Goal: Task Accomplishment & Management: Manage account settings

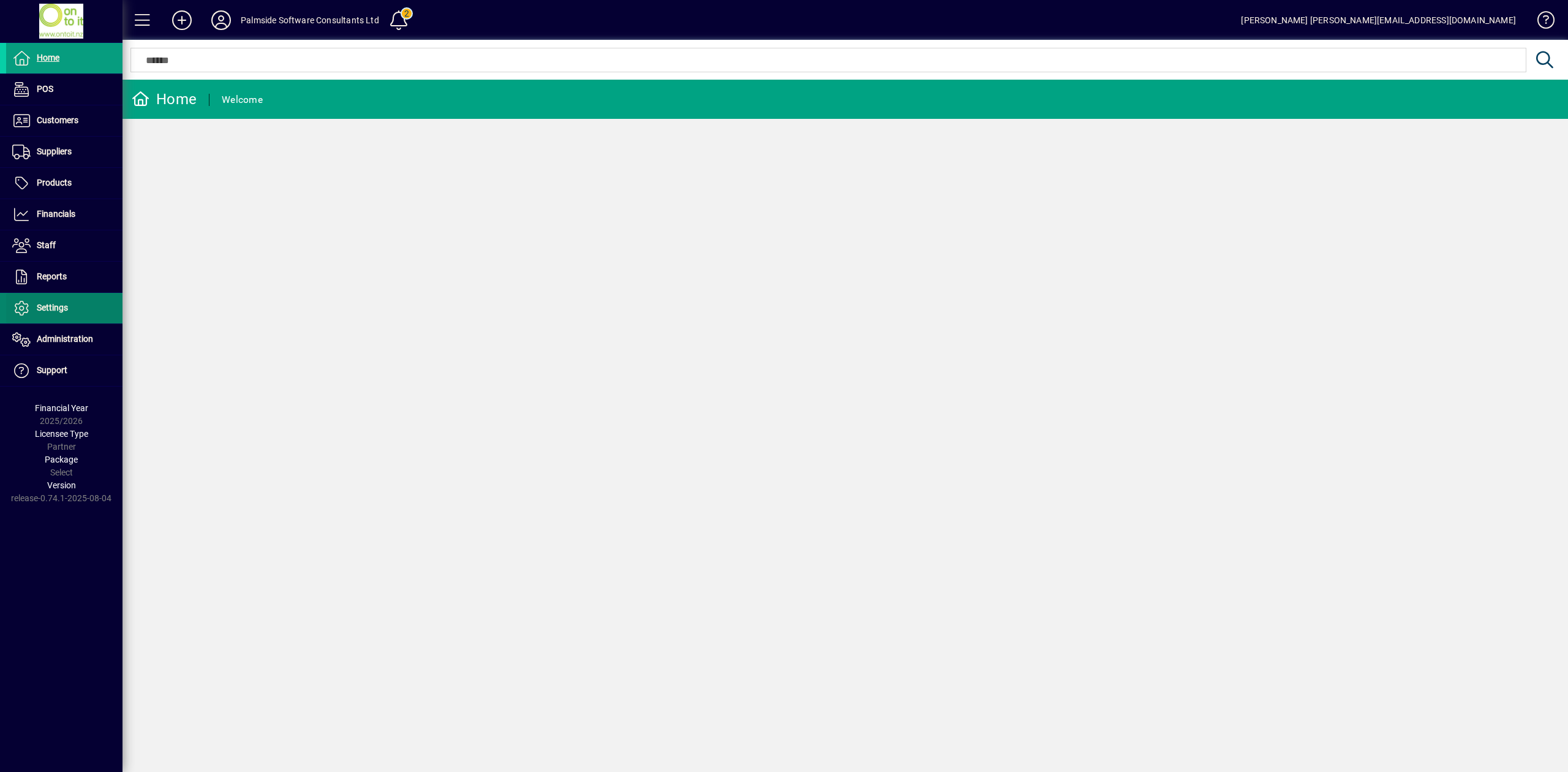
click at [50, 311] on span "Settings" at bounding box center [52, 307] width 31 height 10
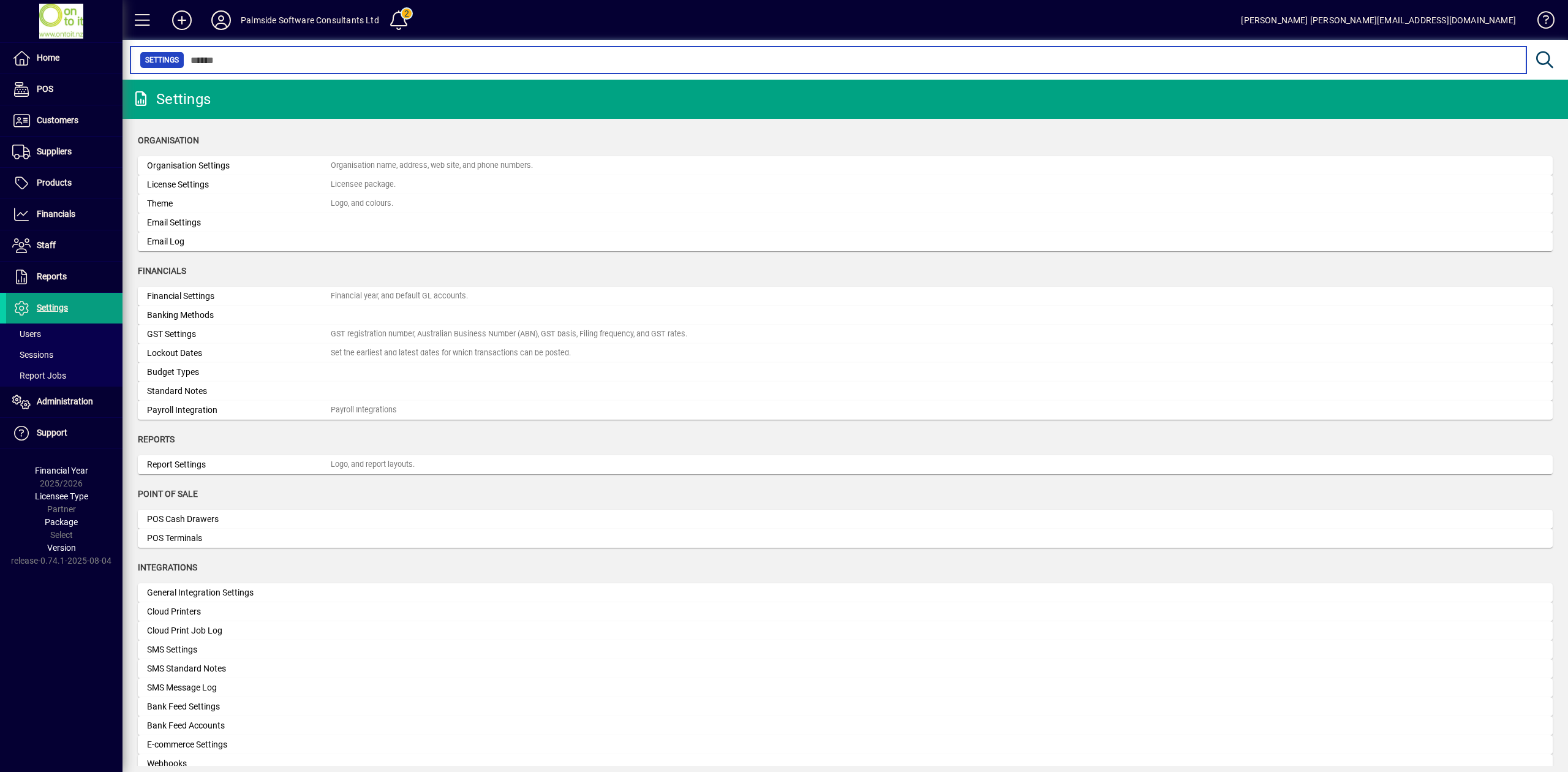
click at [246, 54] on input "text" at bounding box center [850, 60] width 1332 height 17
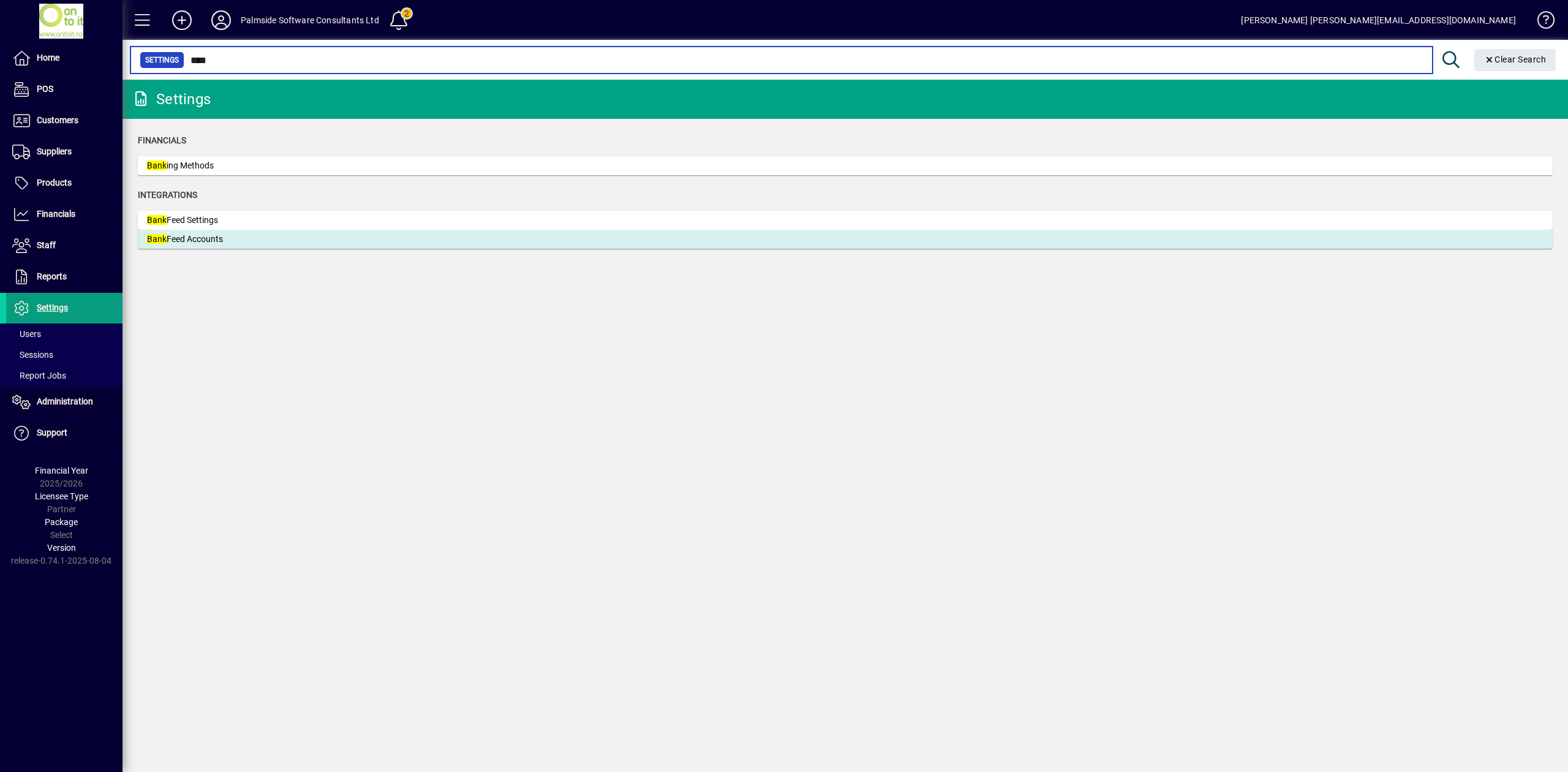
type input "****"
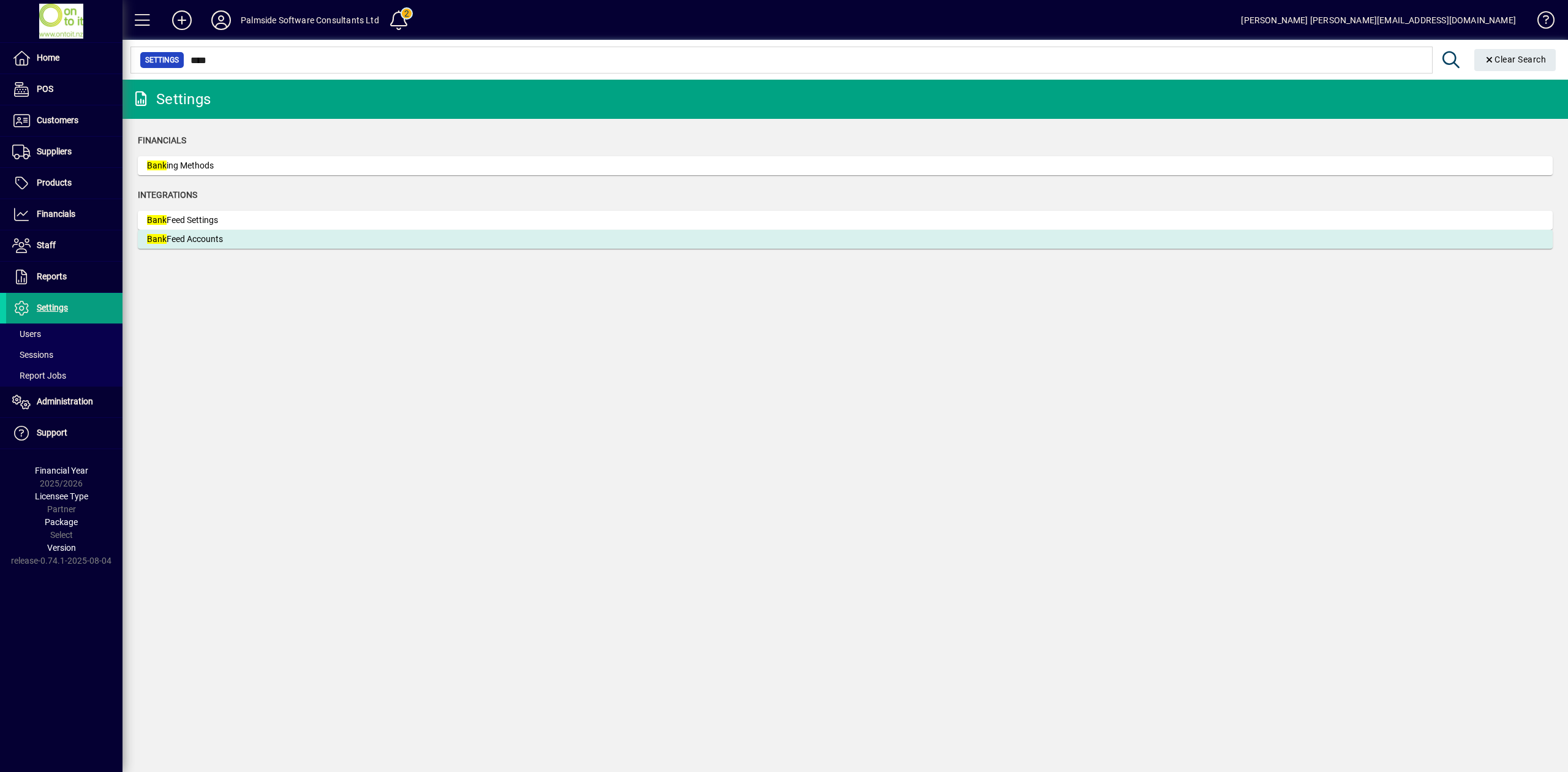
click at [202, 239] on div "Bank Feed Accounts" at bounding box center [239, 239] width 184 height 13
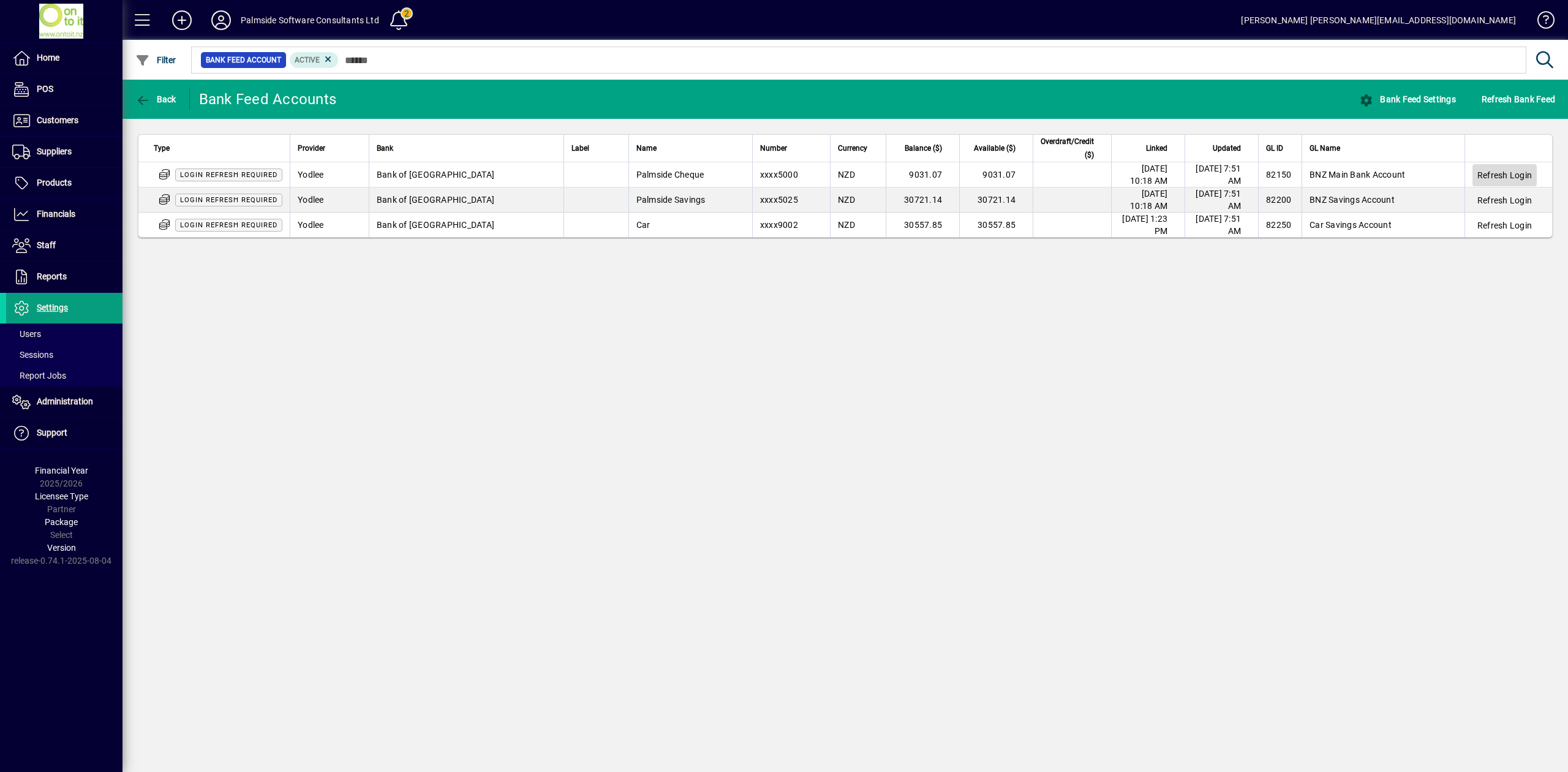
click at [1510, 172] on span "Refresh Login" at bounding box center [1505, 175] width 55 height 12
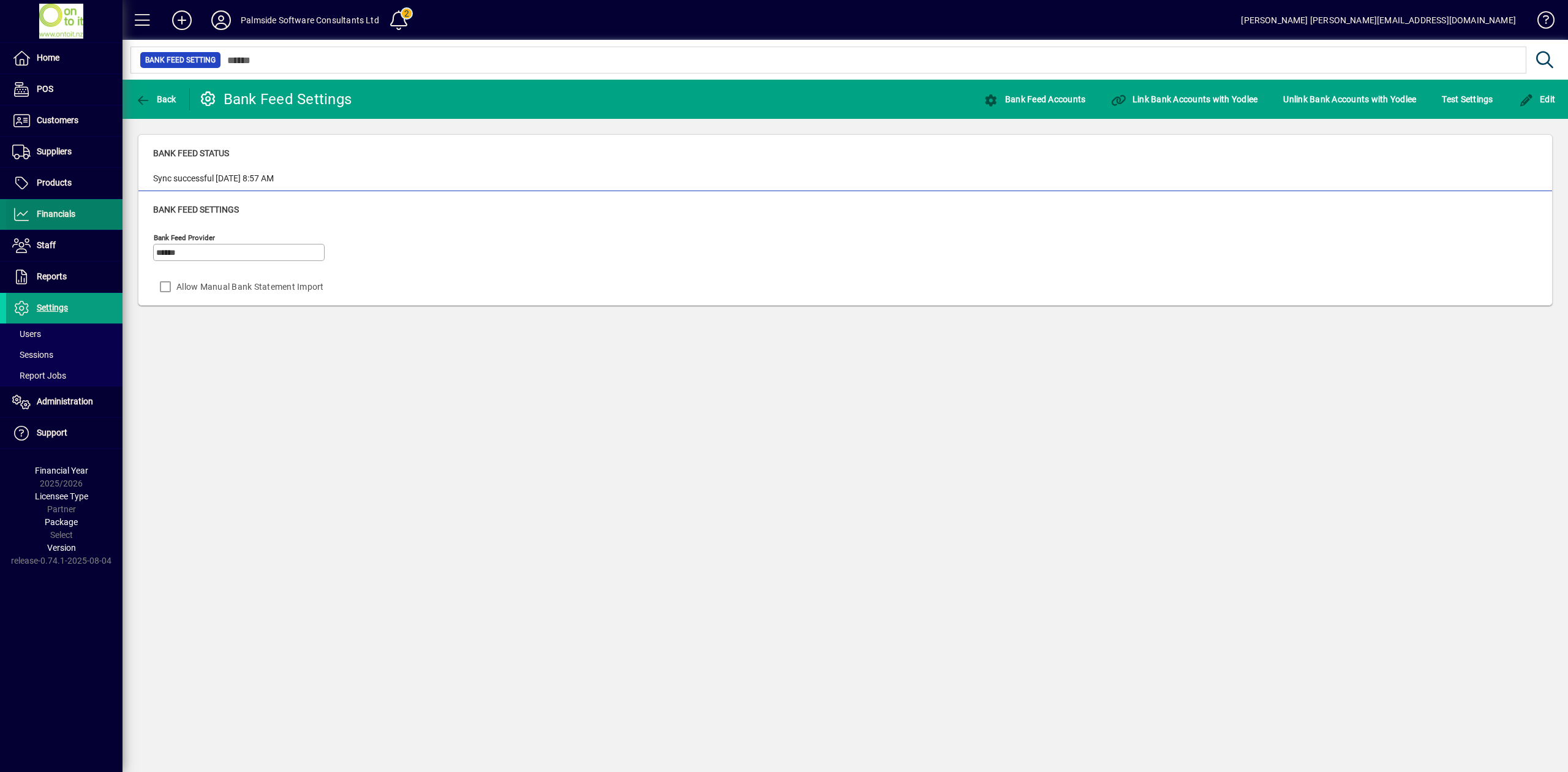
click at [60, 215] on span "Financials" at bounding box center [56, 214] width 39 height 10
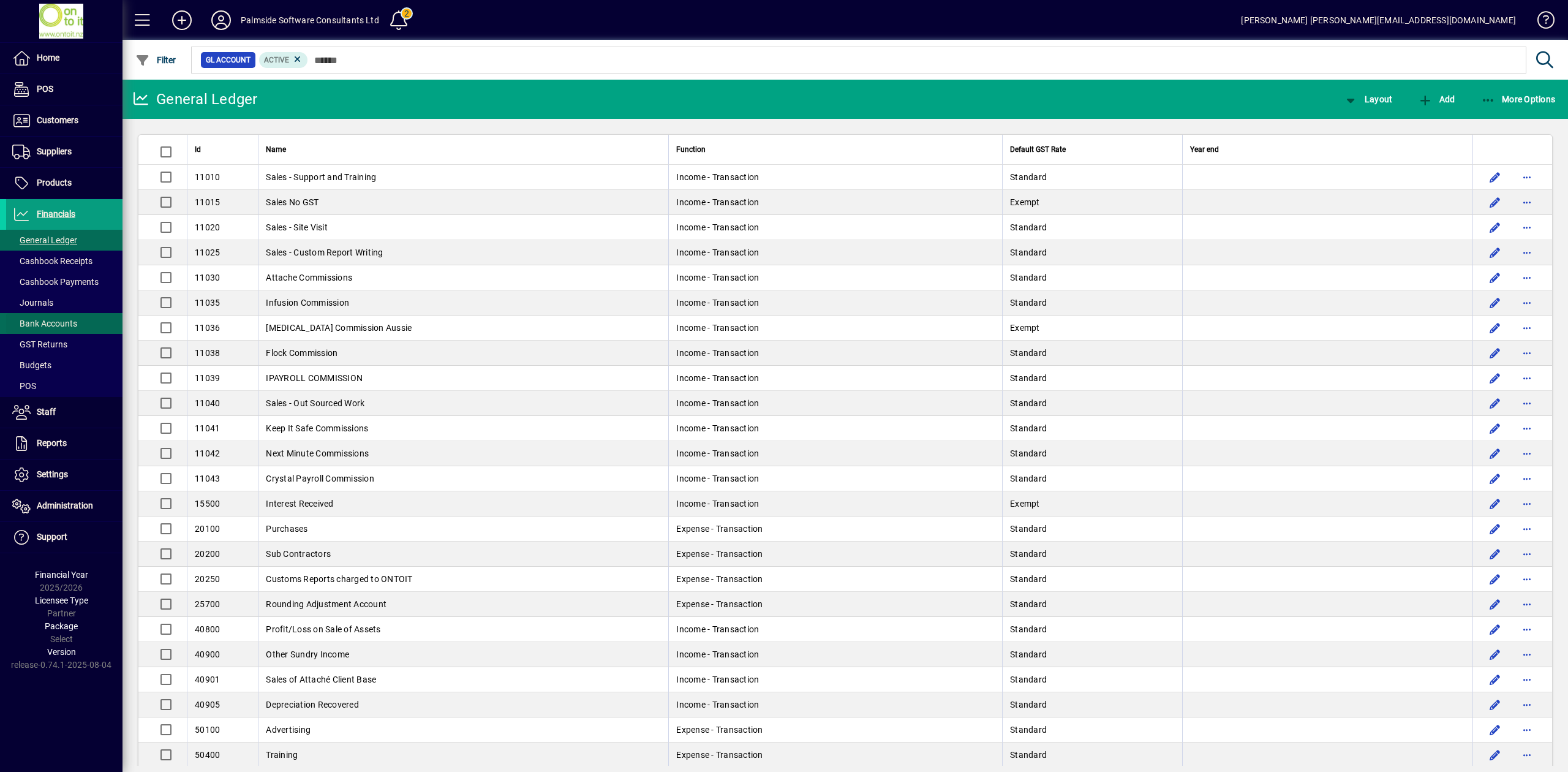
click at [67, 323] on span "Bank Accounts" at bounding box center [45, 323] width 65 height 10
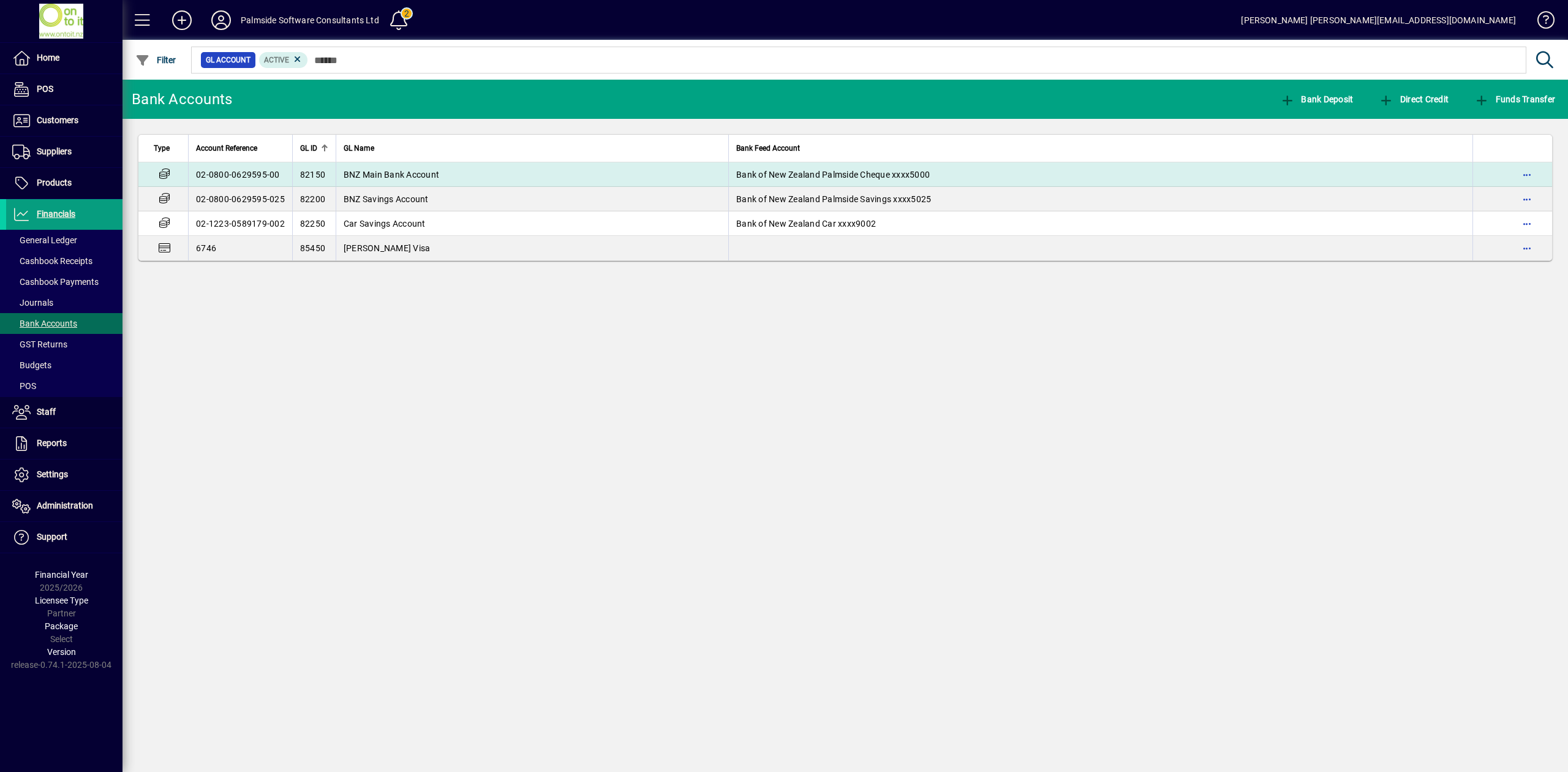
click at [429, 169] on span "BNZ Main Bank Account" at bounding box center [391, 175] width 96 height 10
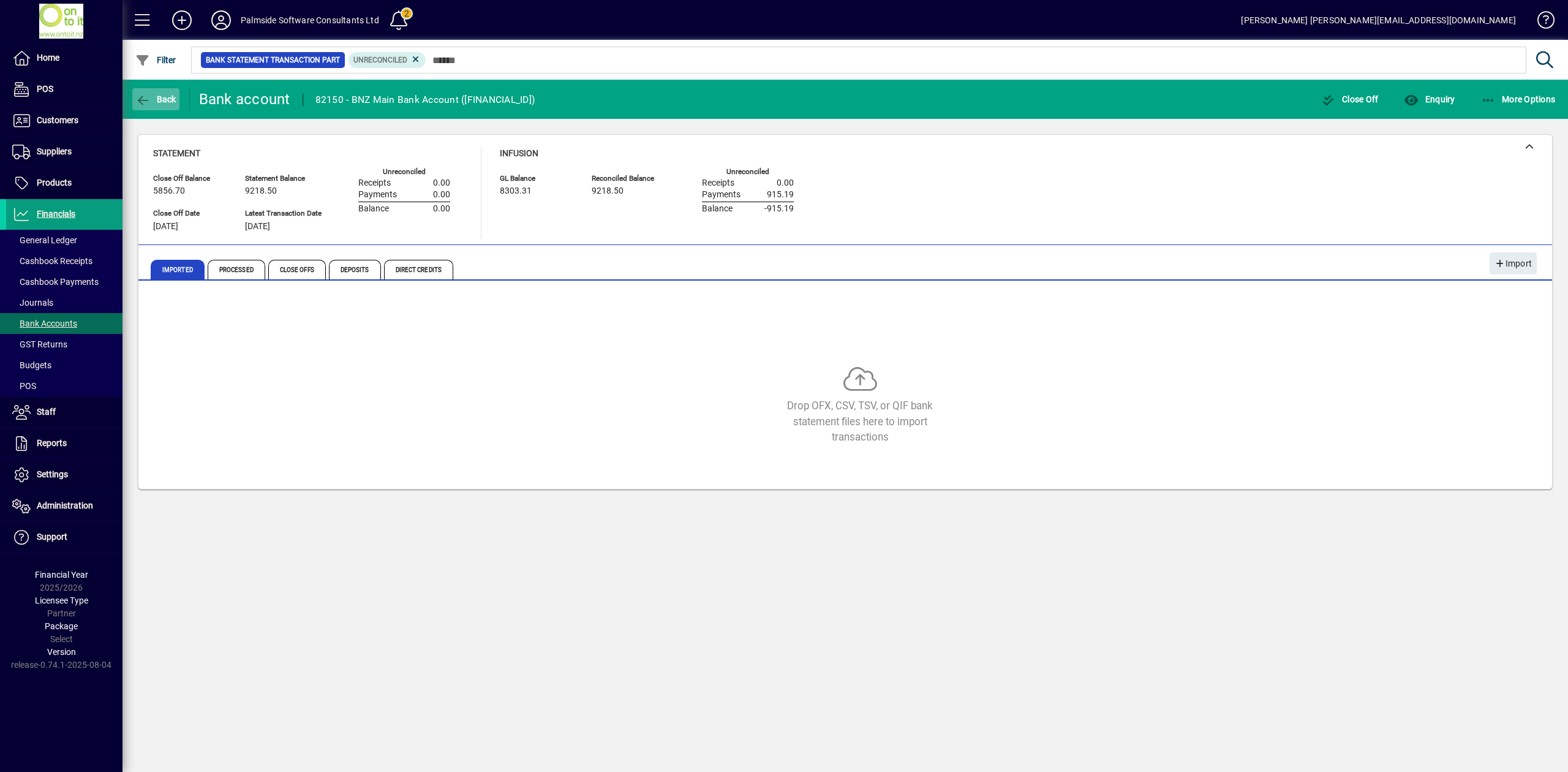
click at [147, 98] on icon "button" at bounding box center [142, 100] width 15 height 12
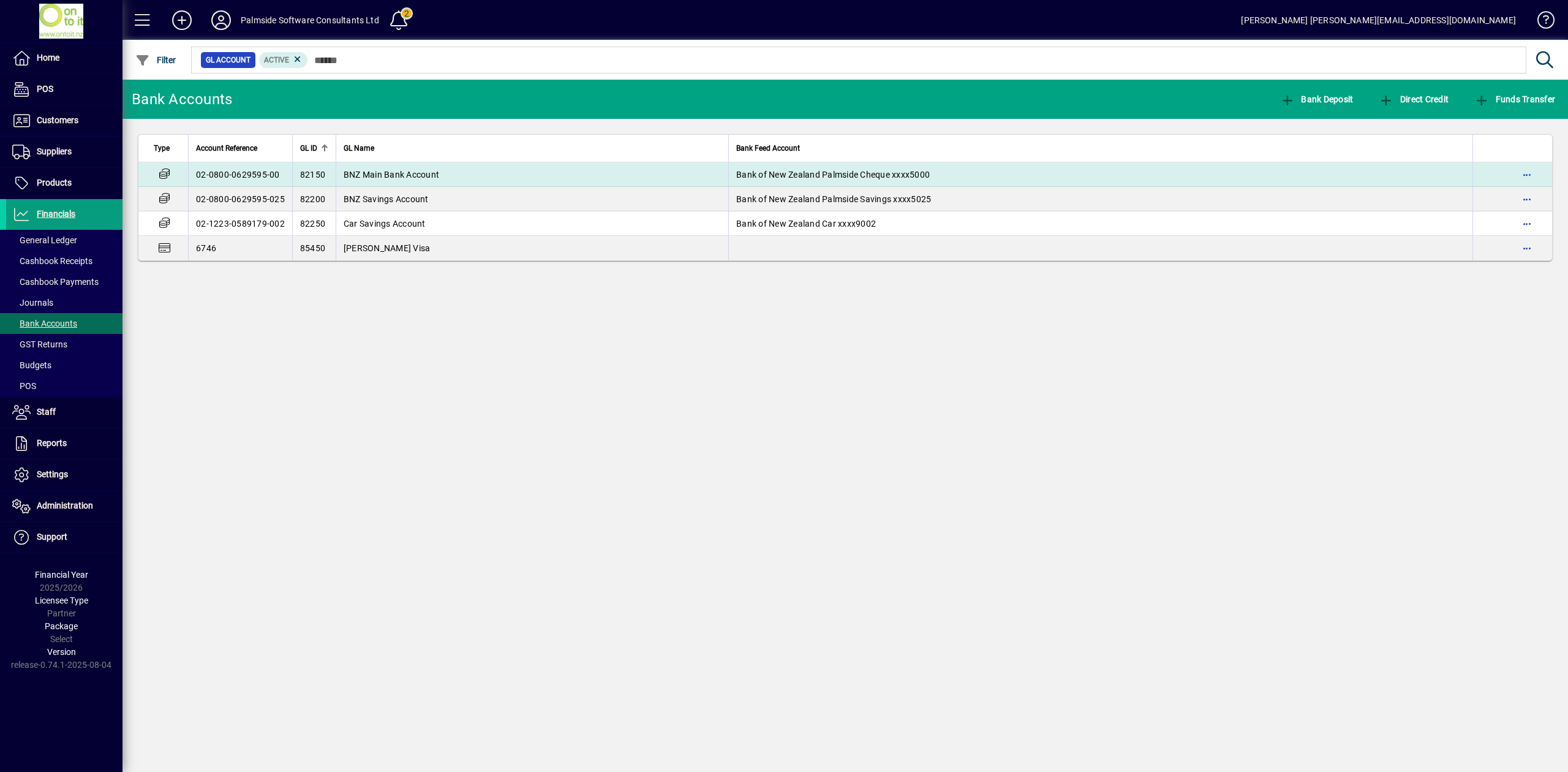
click at [389, 175] on span "BNZ Main Bank Account" at bounding box center [391, 175] width 96 height 10
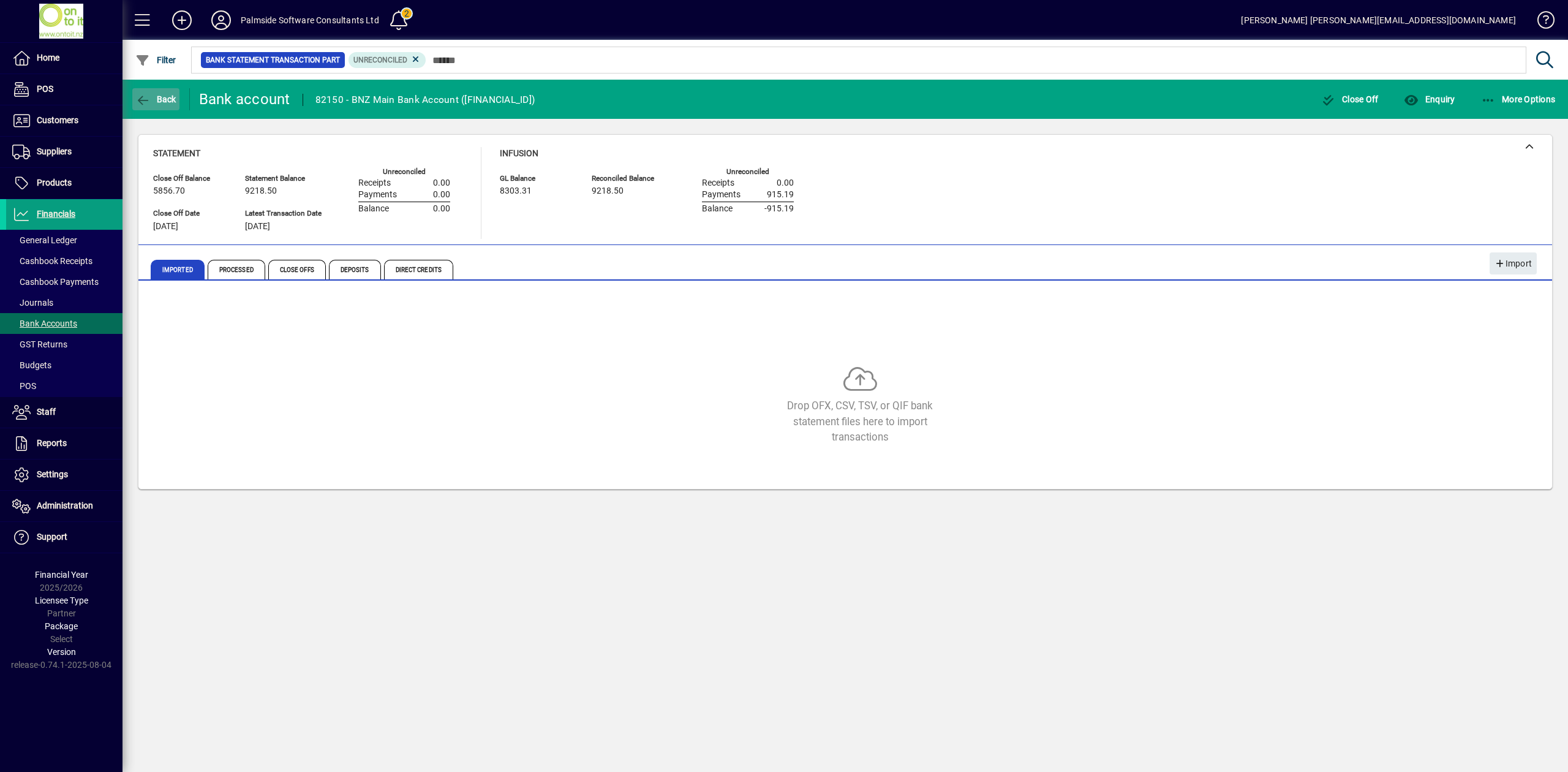
click at [163, 98] on span "Back" at bounding box center [155, 99] width 41 height 10
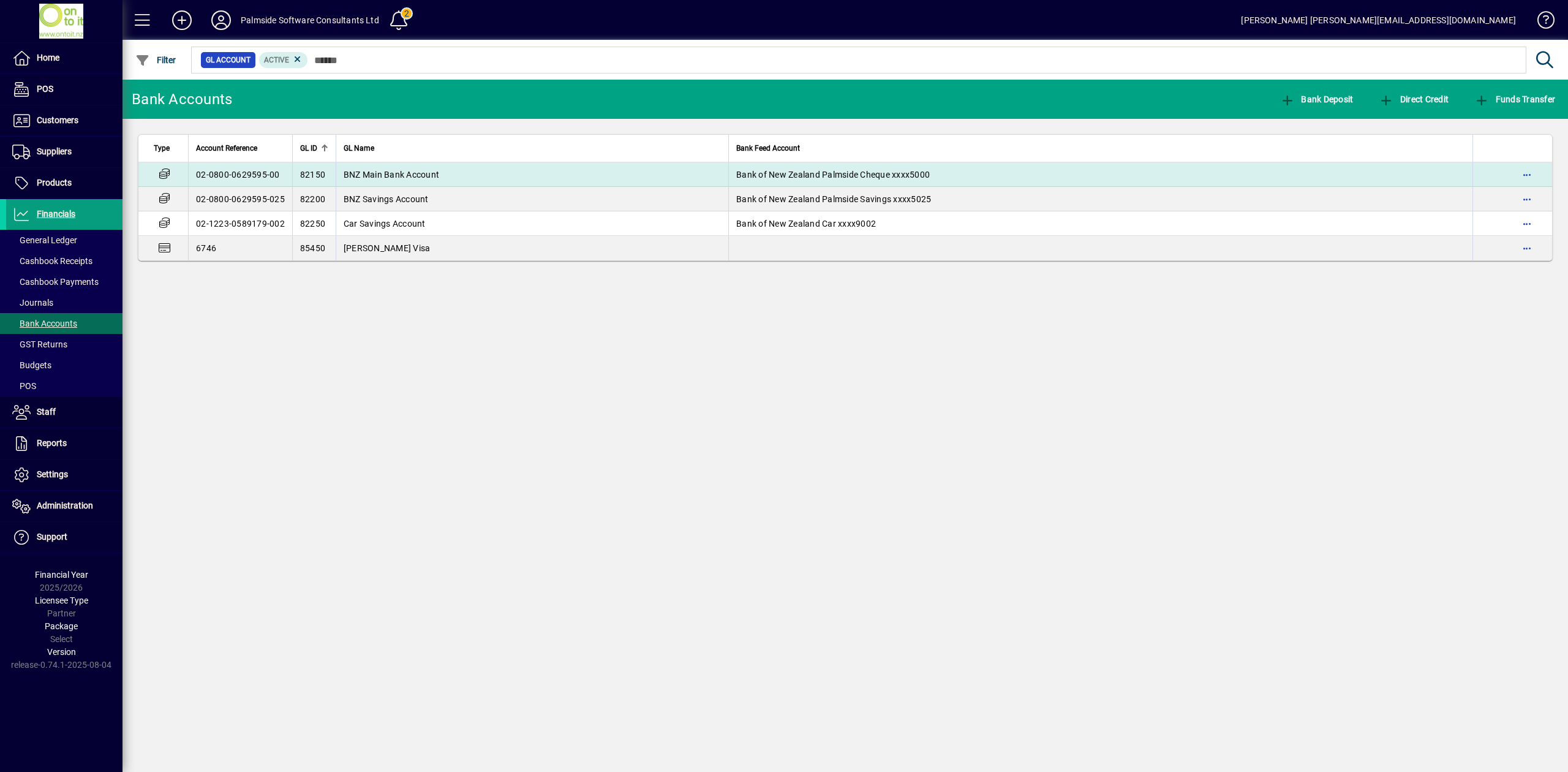
click at [361, 169] on span "BNZ Main Bank Account" at bounding box center [391, 175] width 96 height 10
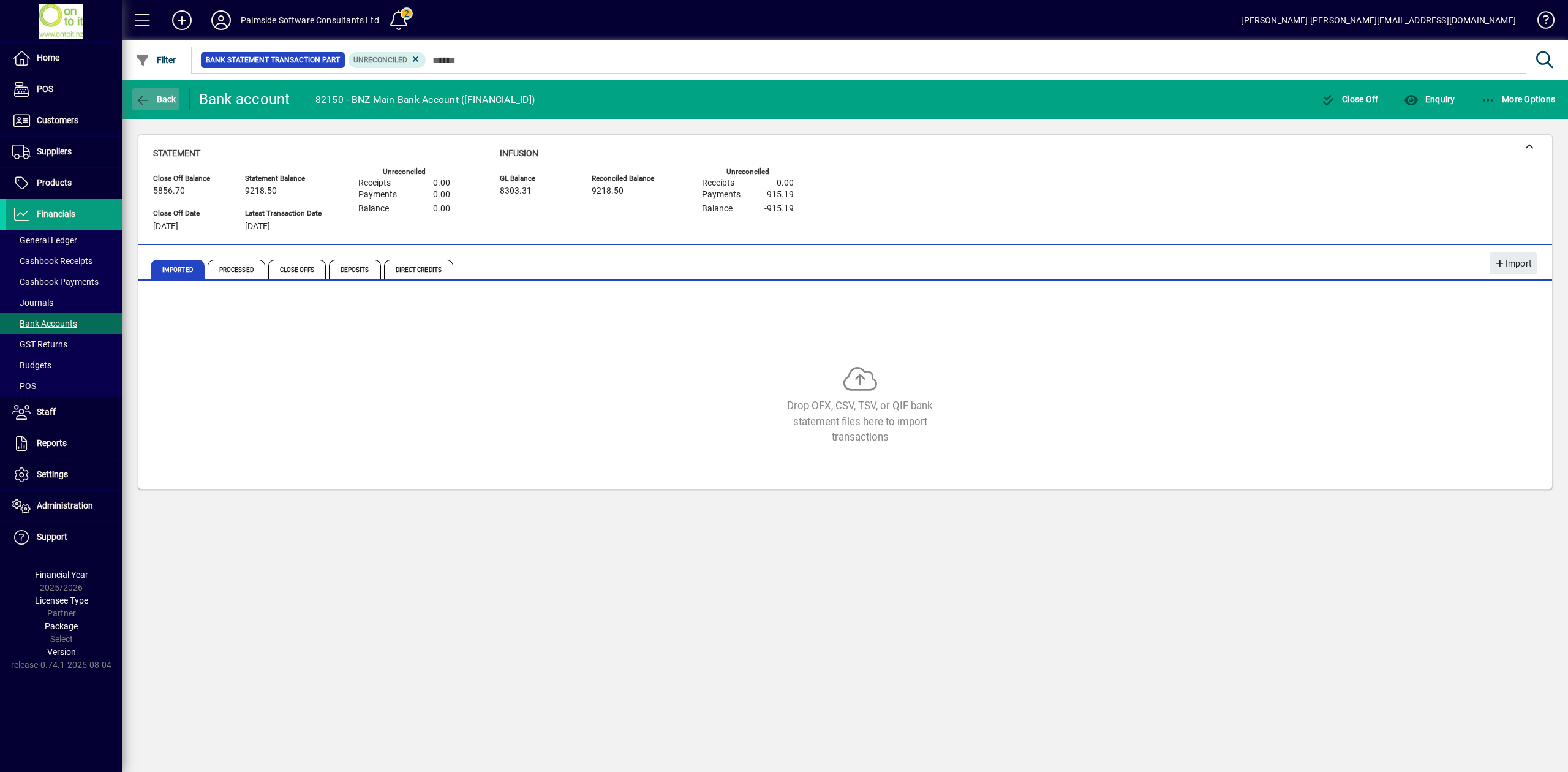
click at [165, 101] on span "Back" at bounding box center [155, 99] width 41 height 10
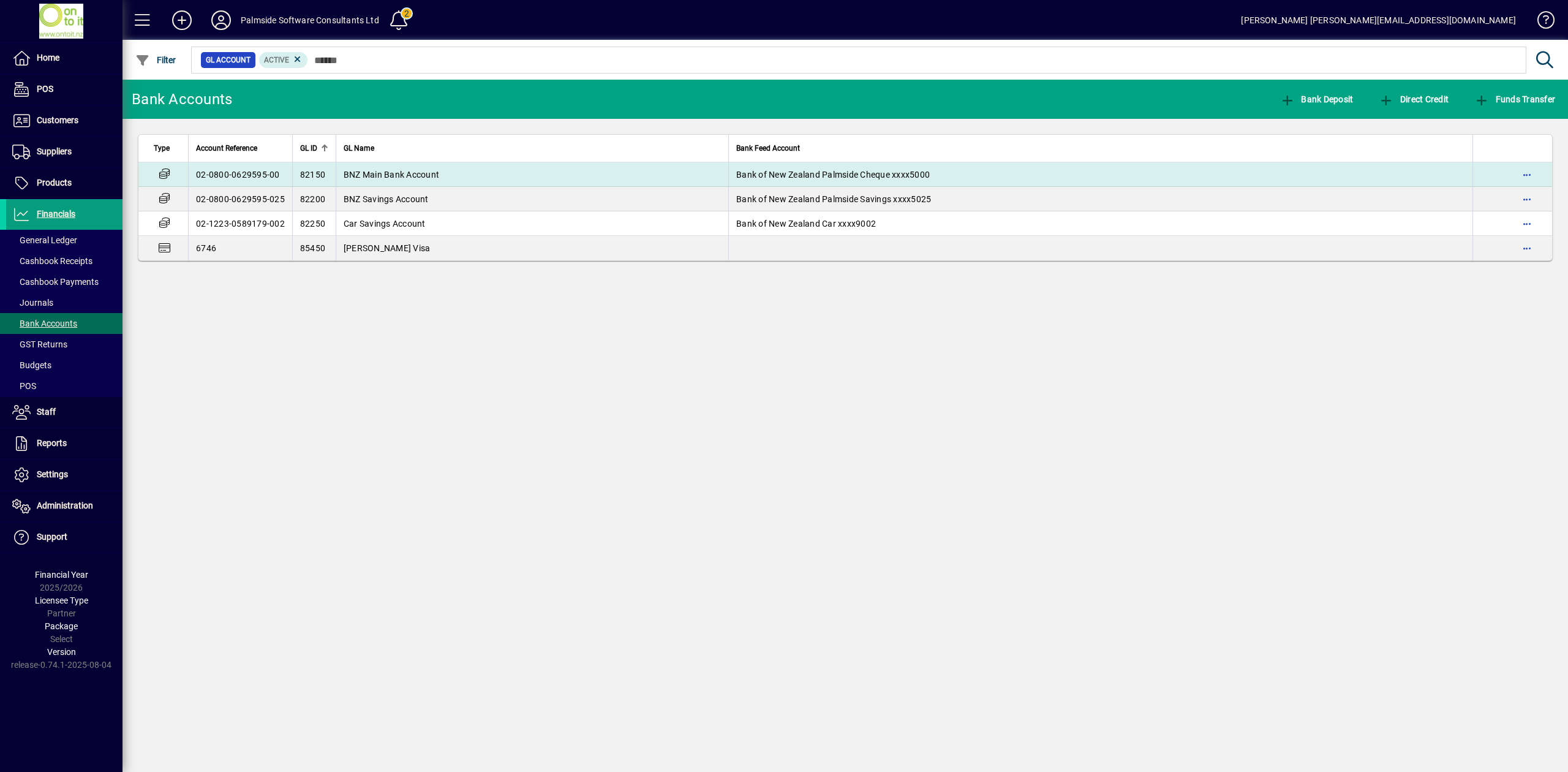
click at [419, 179] on span "BNZ Main Bank Account" at bounding box center [391, 175] width 96 height 10
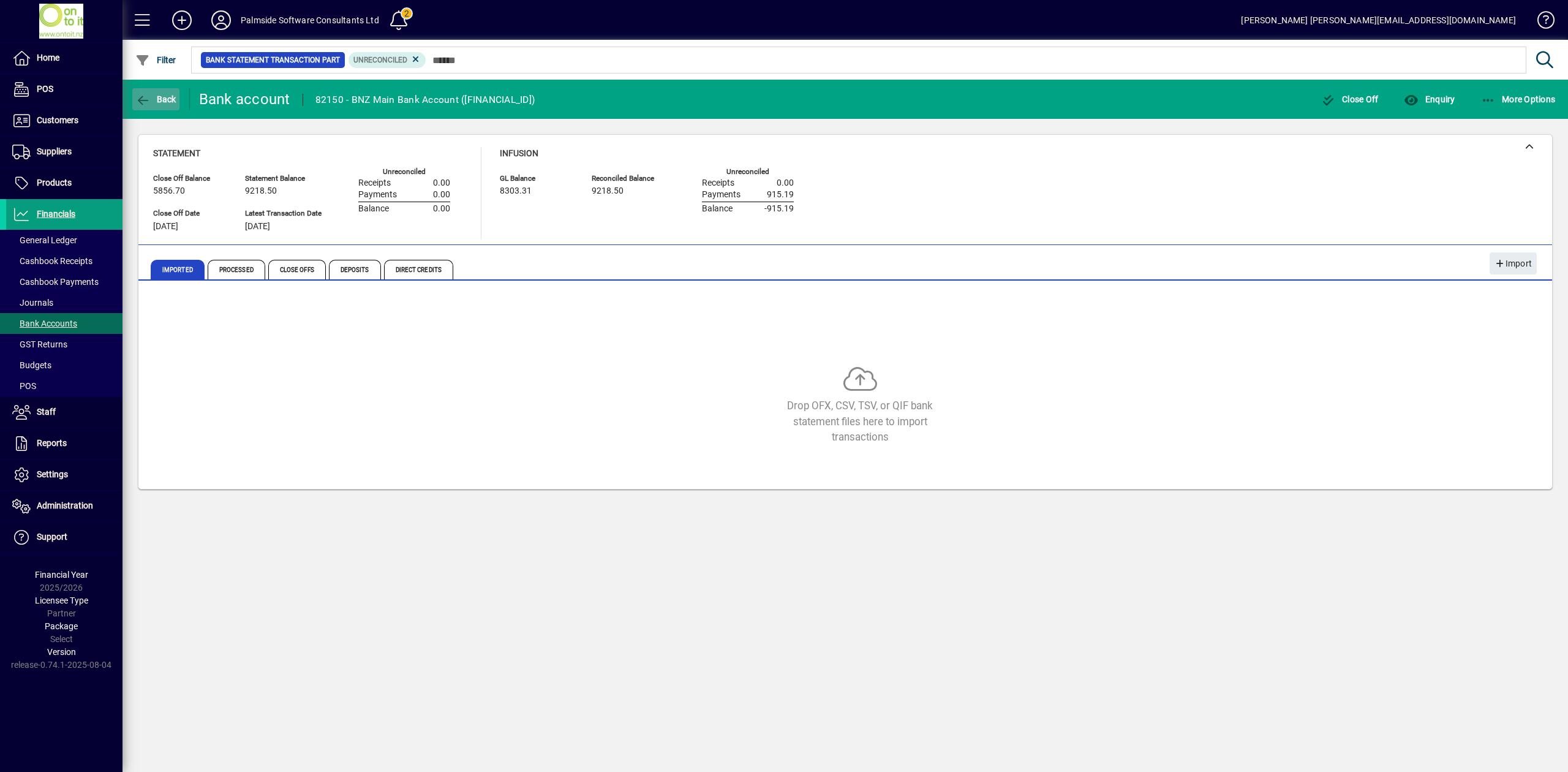
click at [148, 97] on icon "button" at bounding box center [142, 100] width 15 height 12
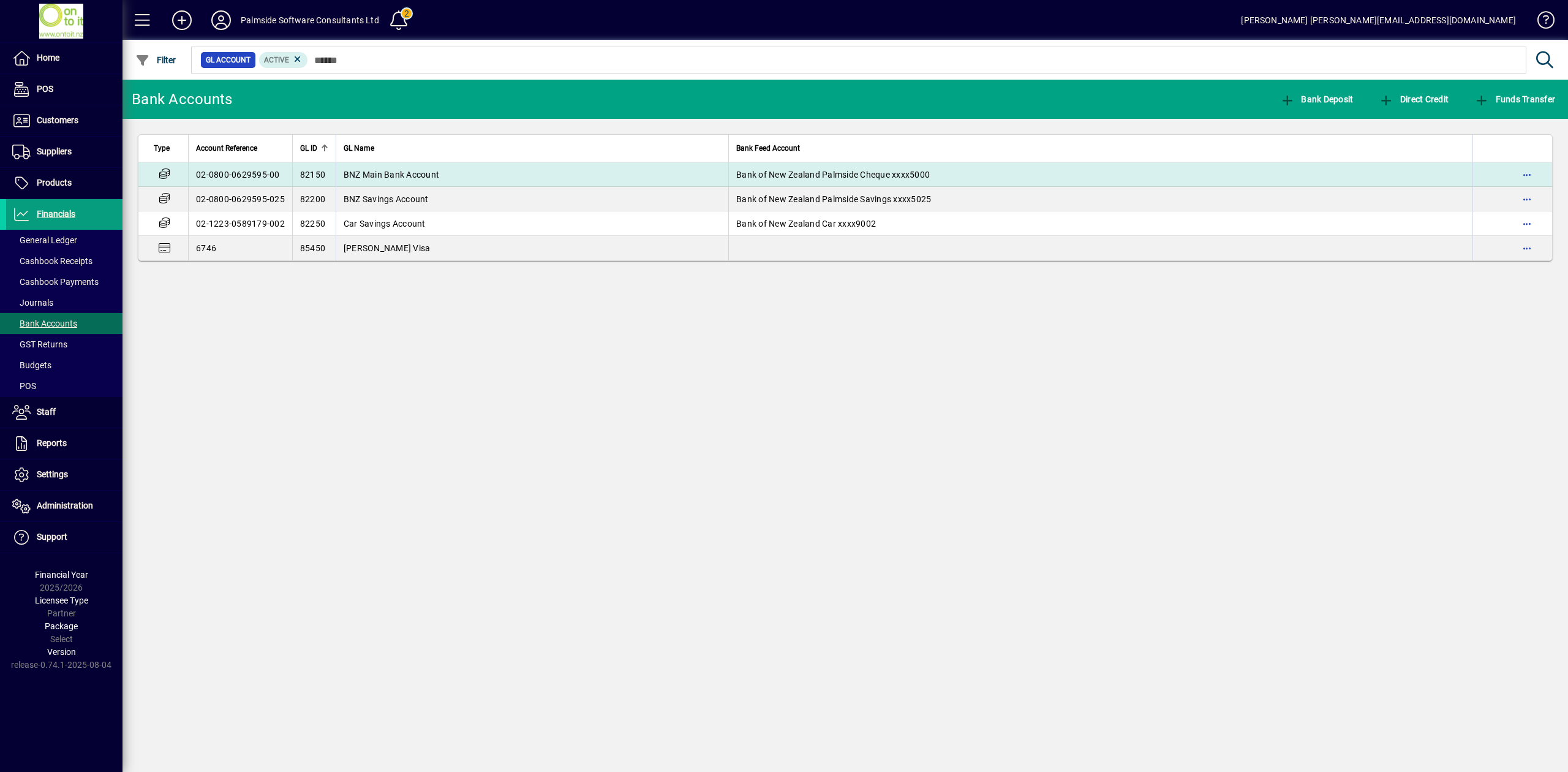
click at [393, 177] on span "BNZ Main Bank Account" at bounding box center [391, 175] width 96 height 10
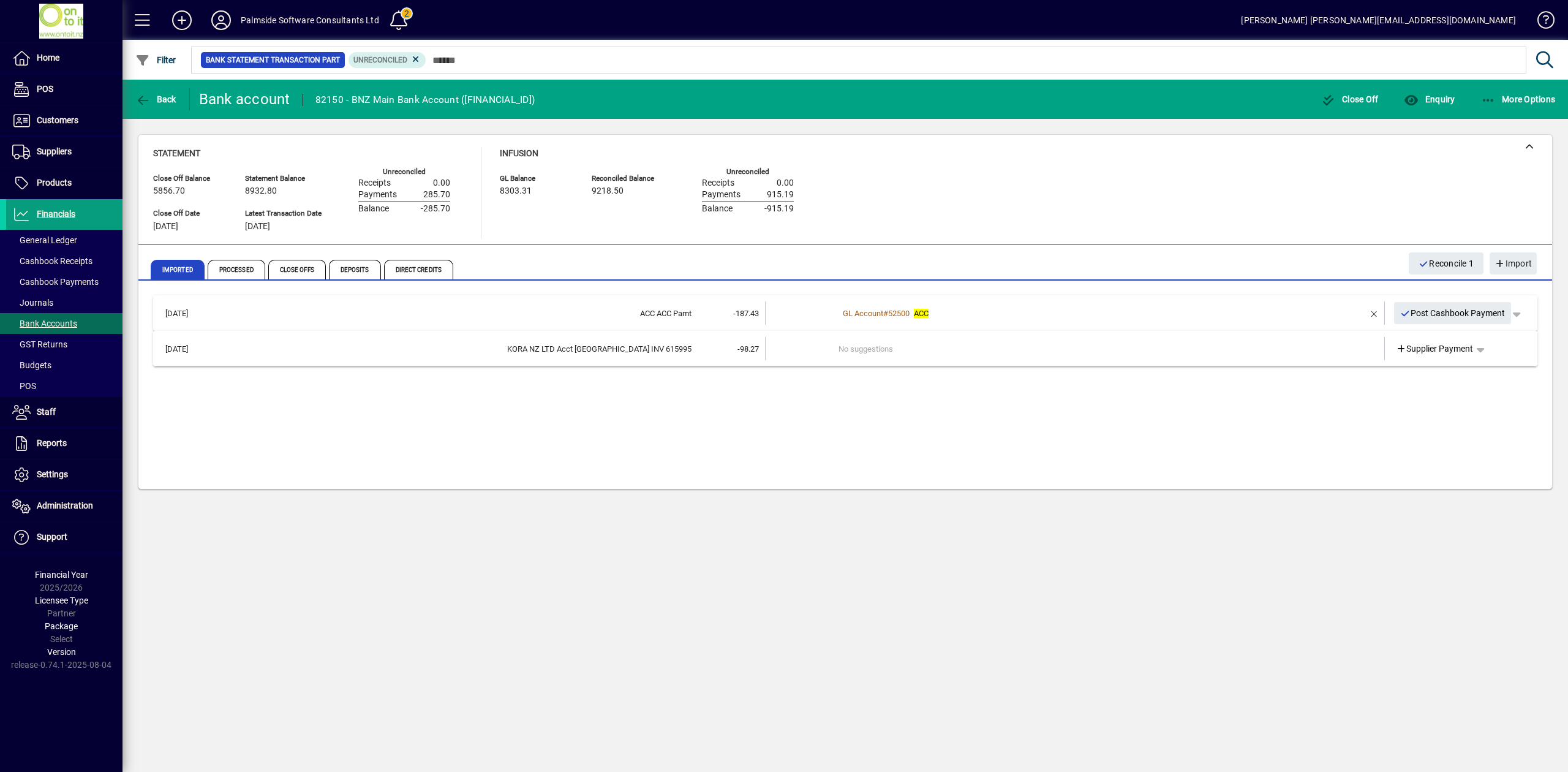
click at [1215, 312] on div "GL Account # 52500 ACC" at bounding box center [1075, 313] width 475 height 12
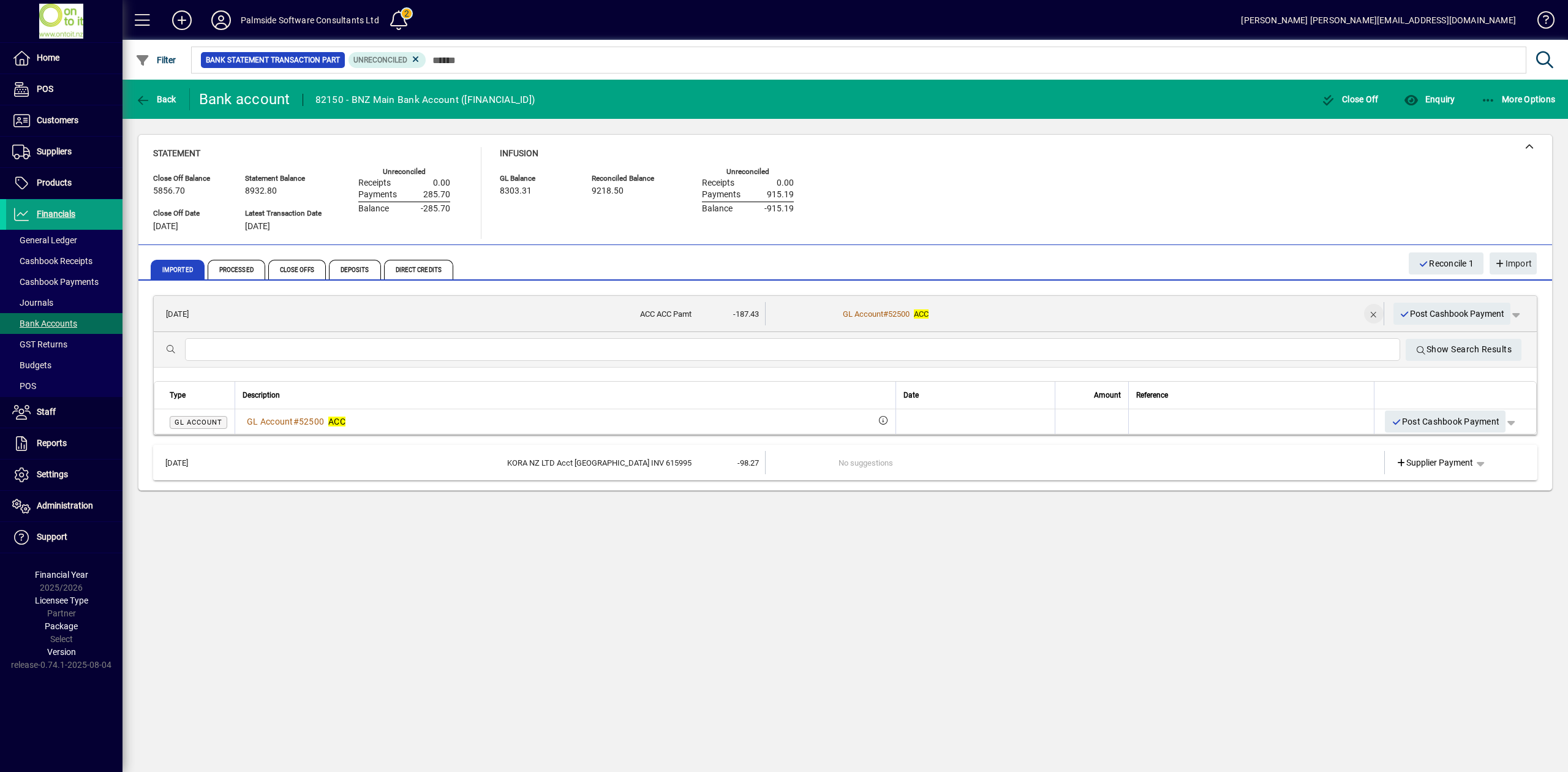
click at [1371, 311] on span "button" at bounding box center [1373, 313] width 29 height 29
click at [1481, 314] on span "button" at bounding box center [1480, 313] width 29 height 29
click at [1466, 361] on span "Cashbook Payment" at bounding box center [1442, 361] width 91 height 14
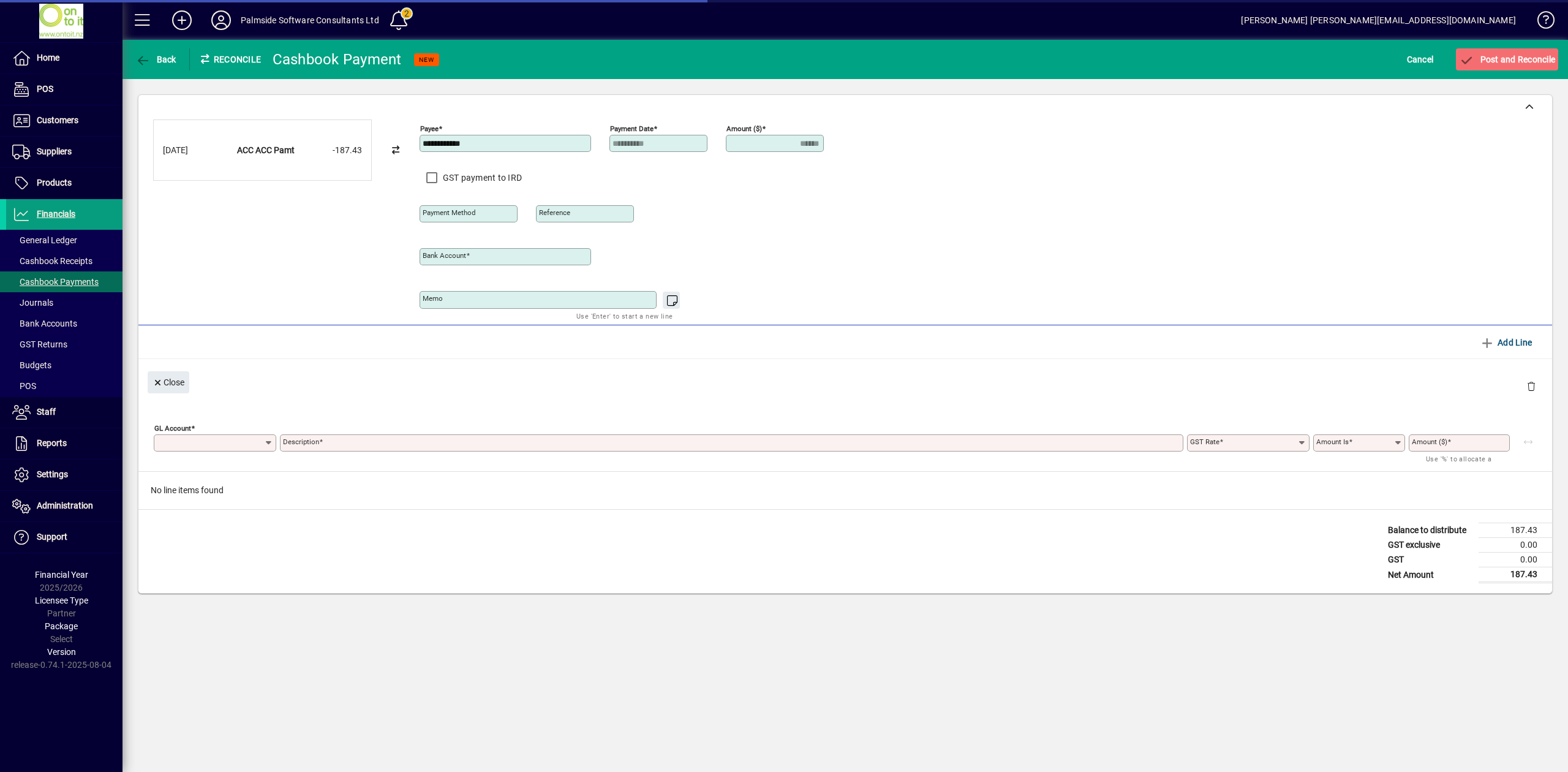
type input "**********"
type input "******"
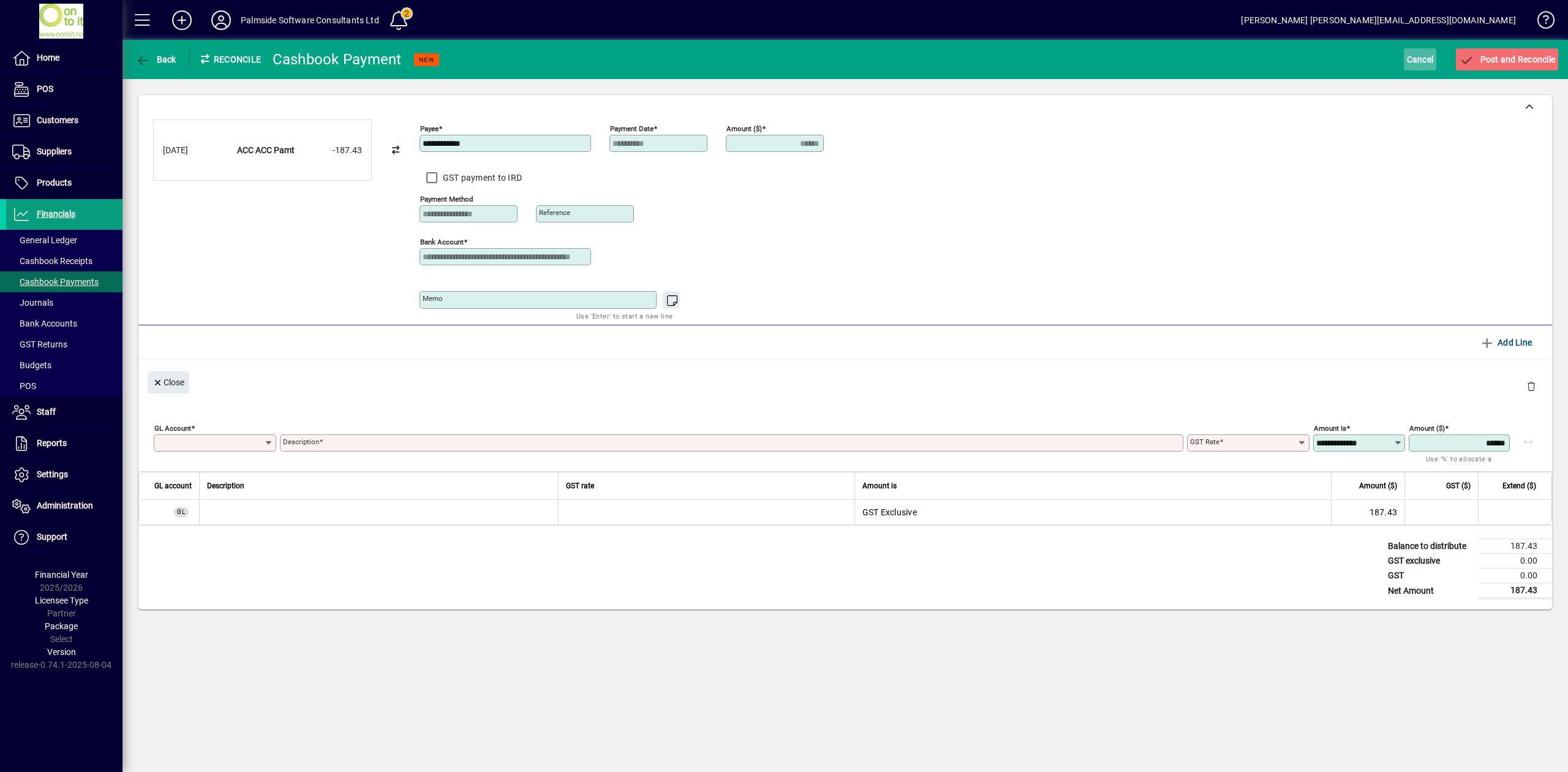
click at [1432, 54] on span "Cancel" at bounding box center [1421, 59] width 27 height 19
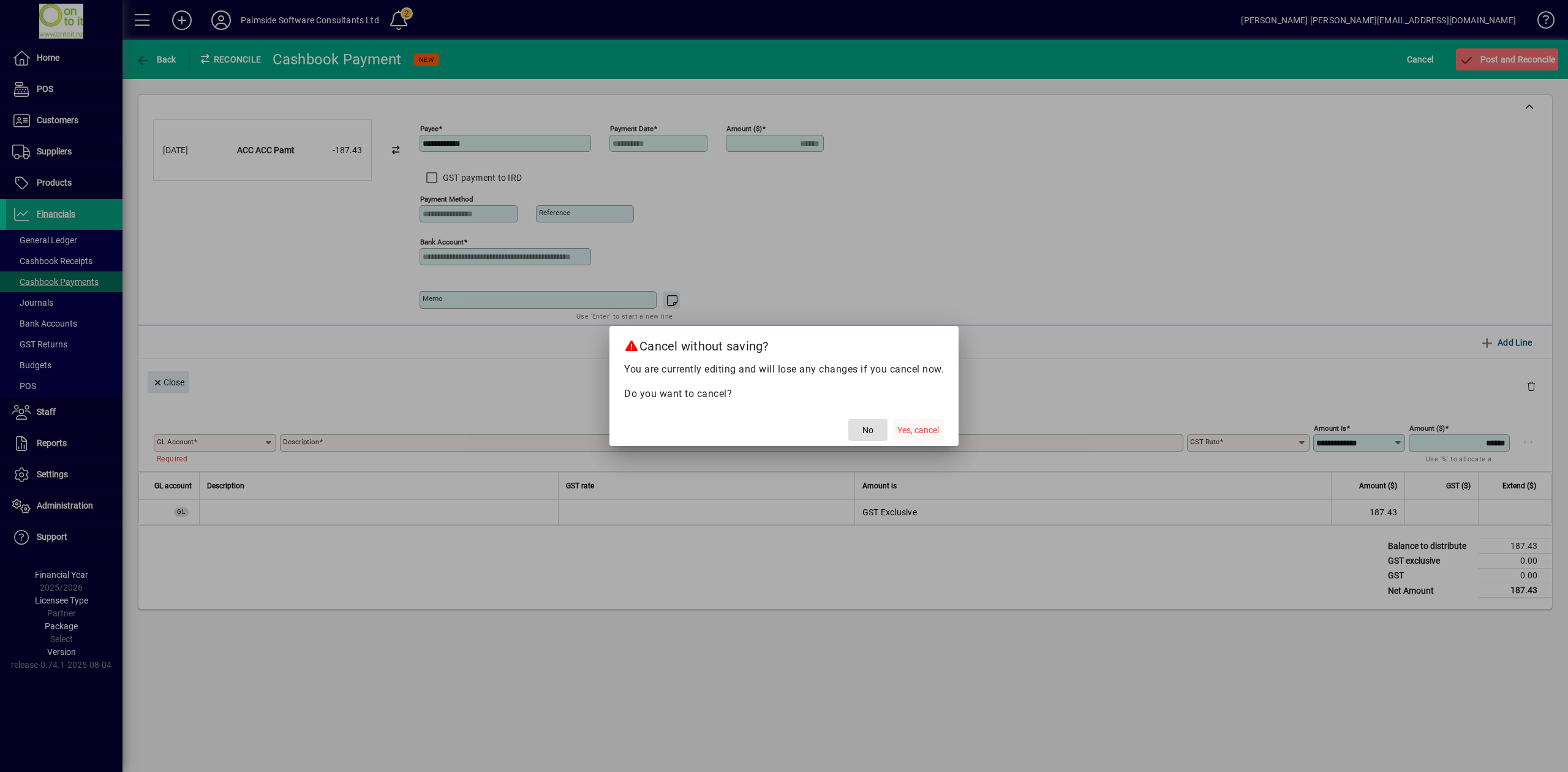
click at [924, 427] on span "Yes, cancel" at bounding box center [918, 430] width 42 height 13
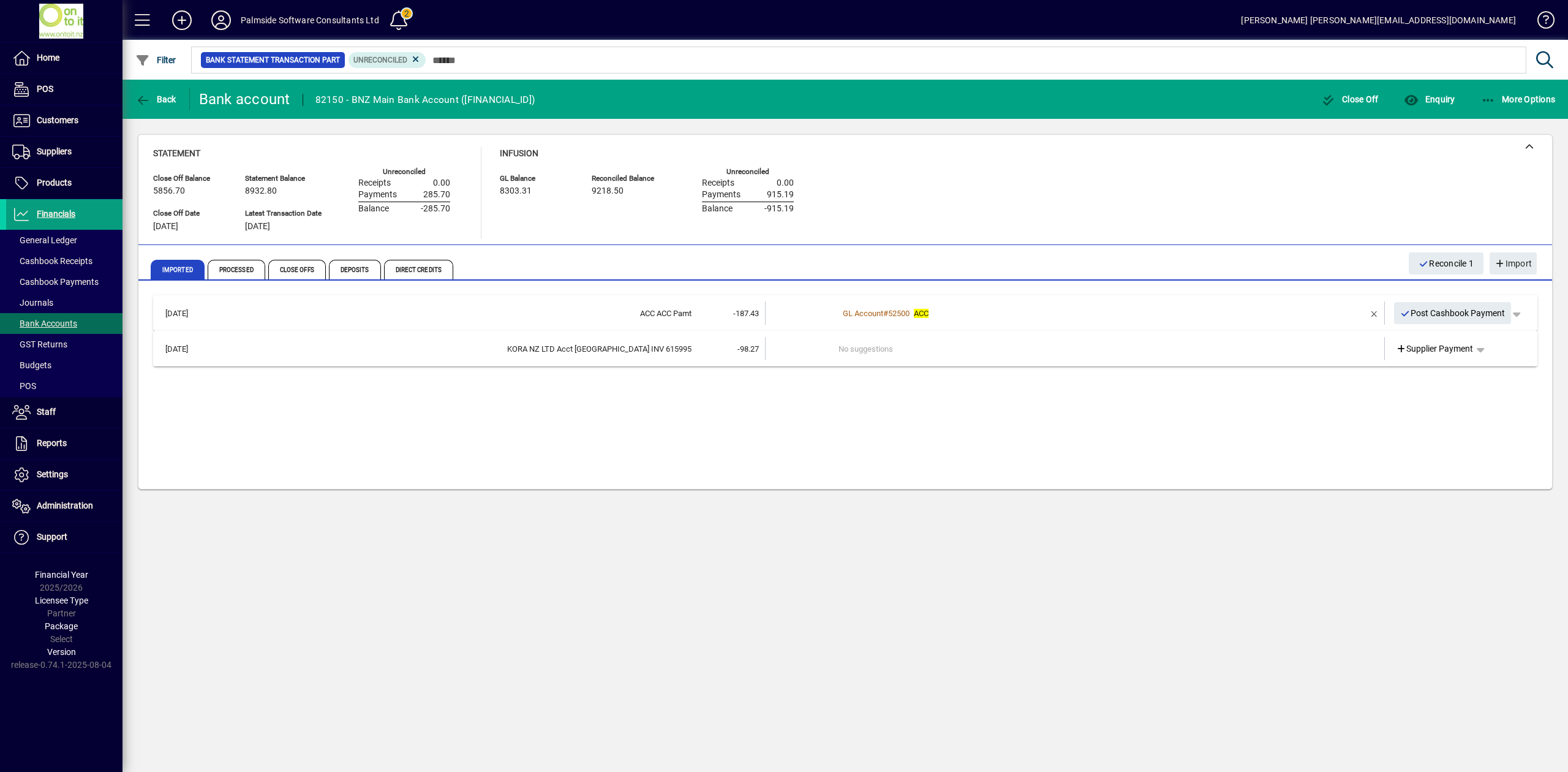
click at [667, 346] on div "KORA NZ LTD Acct [GEOGRAPHIC_DATA] INV 615995" at bounding box center [454, 349] width 475 height 12
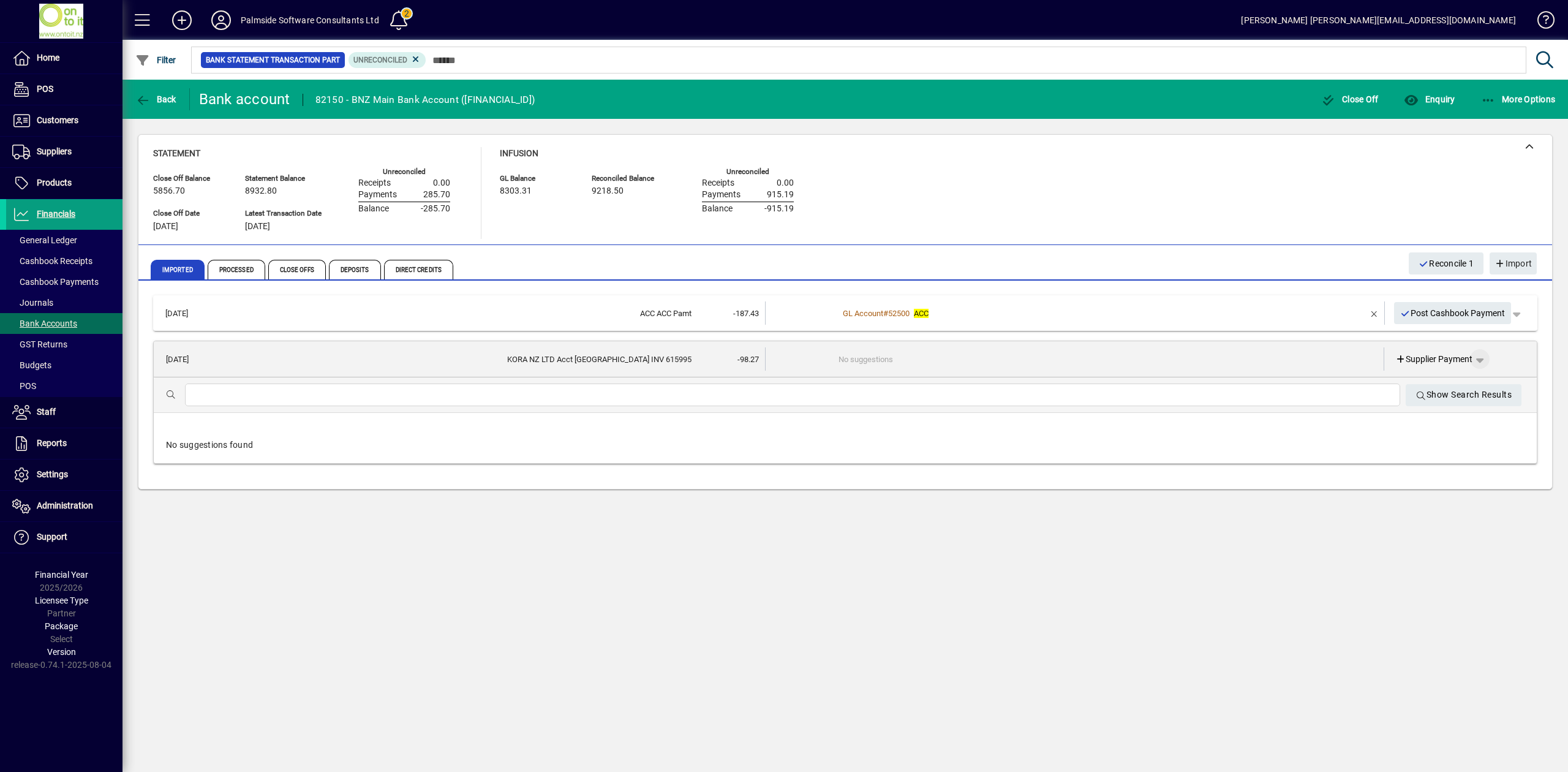
click at [1479, 358] on span "button" at bounding box center [1480, 358] width 29 height 29
click at [1458, 404] on span "Cashbook Payment" at bounding box center [1442, 406] width 91 height 14
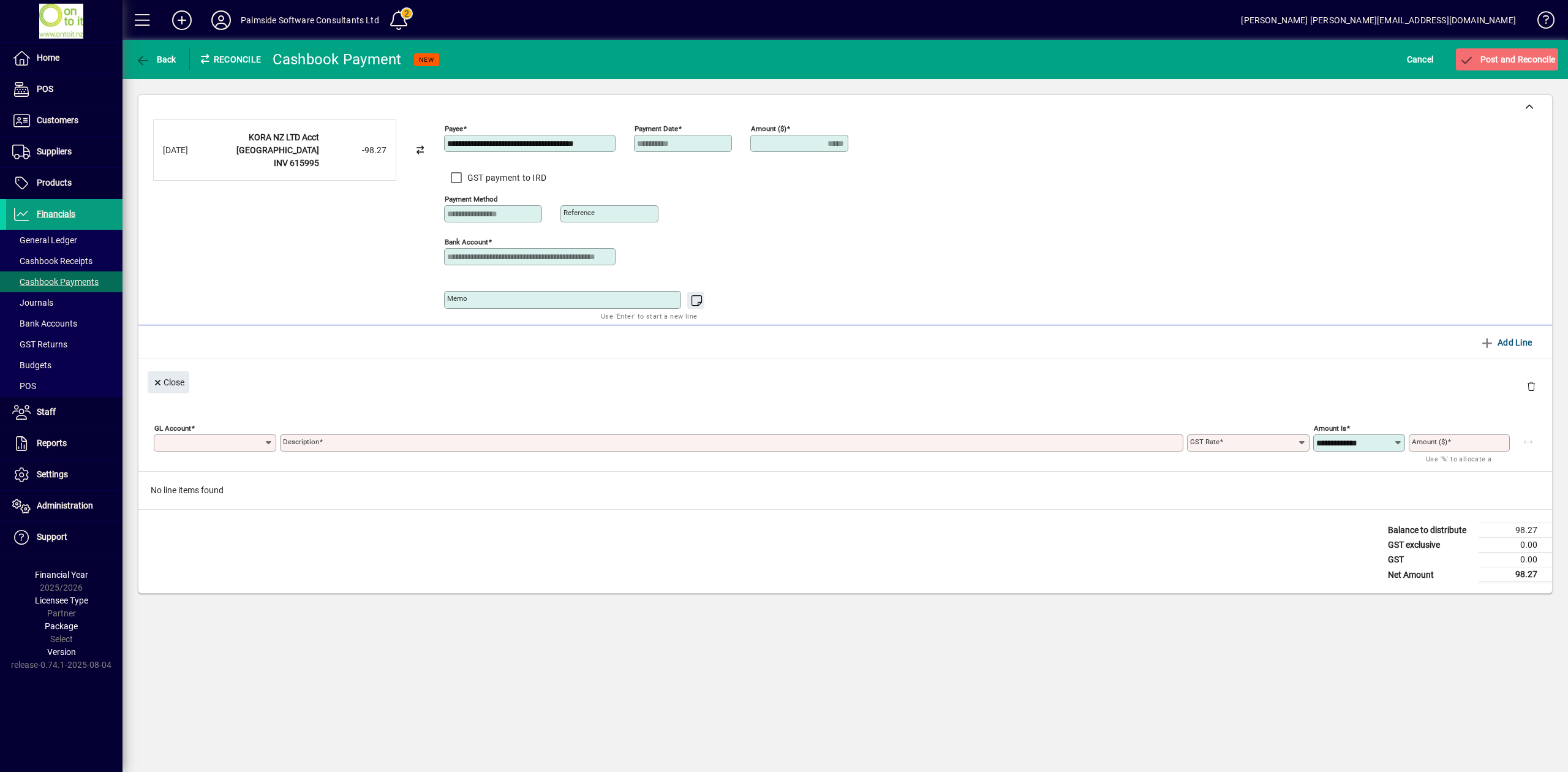
type input "*****"
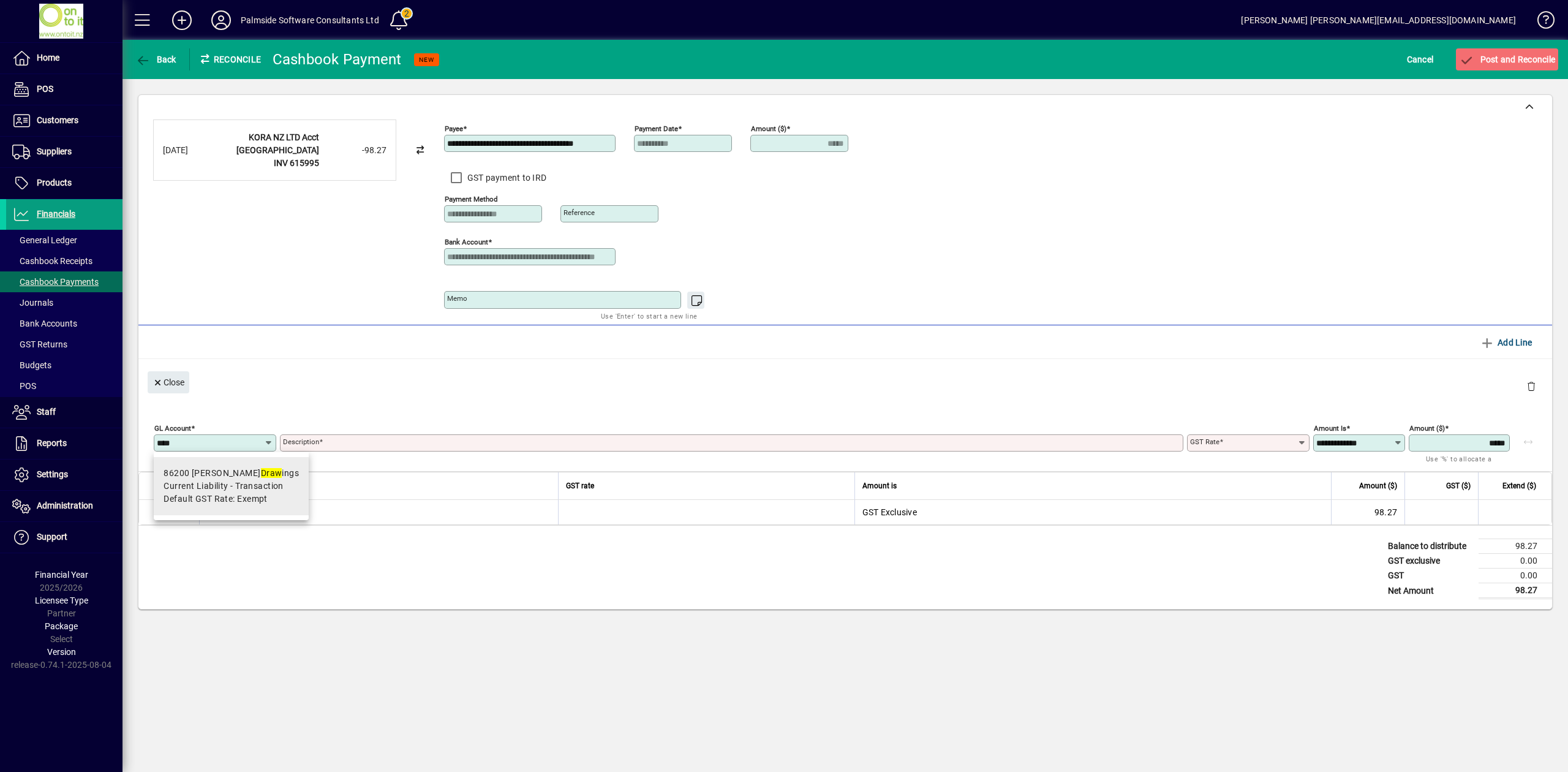
click at [222, 485] on span "Current Liability - Transaction" at bounding box center [223, 486] width 120 height 13
type input "*****"
type input "**********"
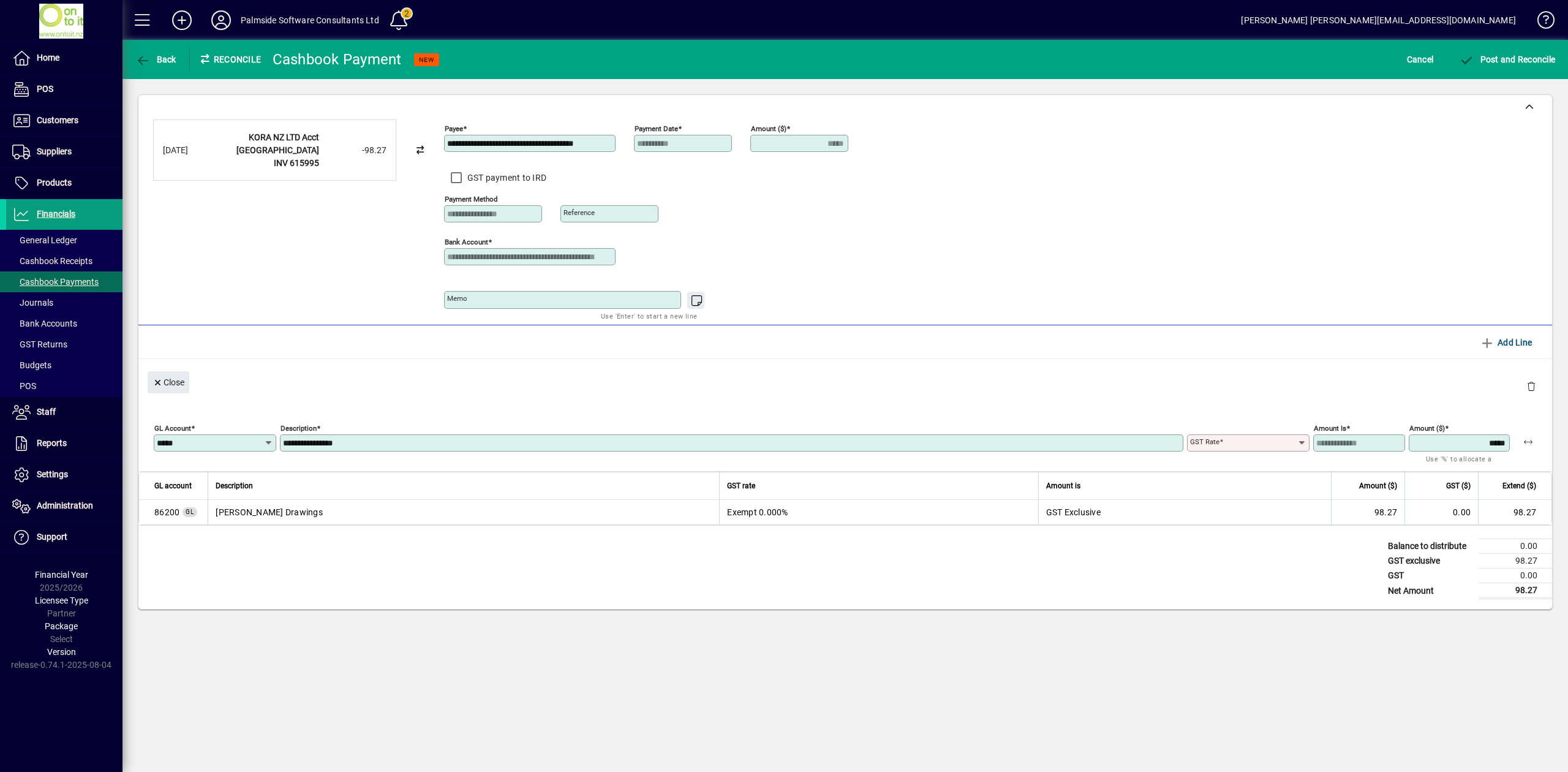
type input "******"
click at [1516, 60] on span "Post and Reconcile" at bounding box center [1507, 60] width 96 height 10
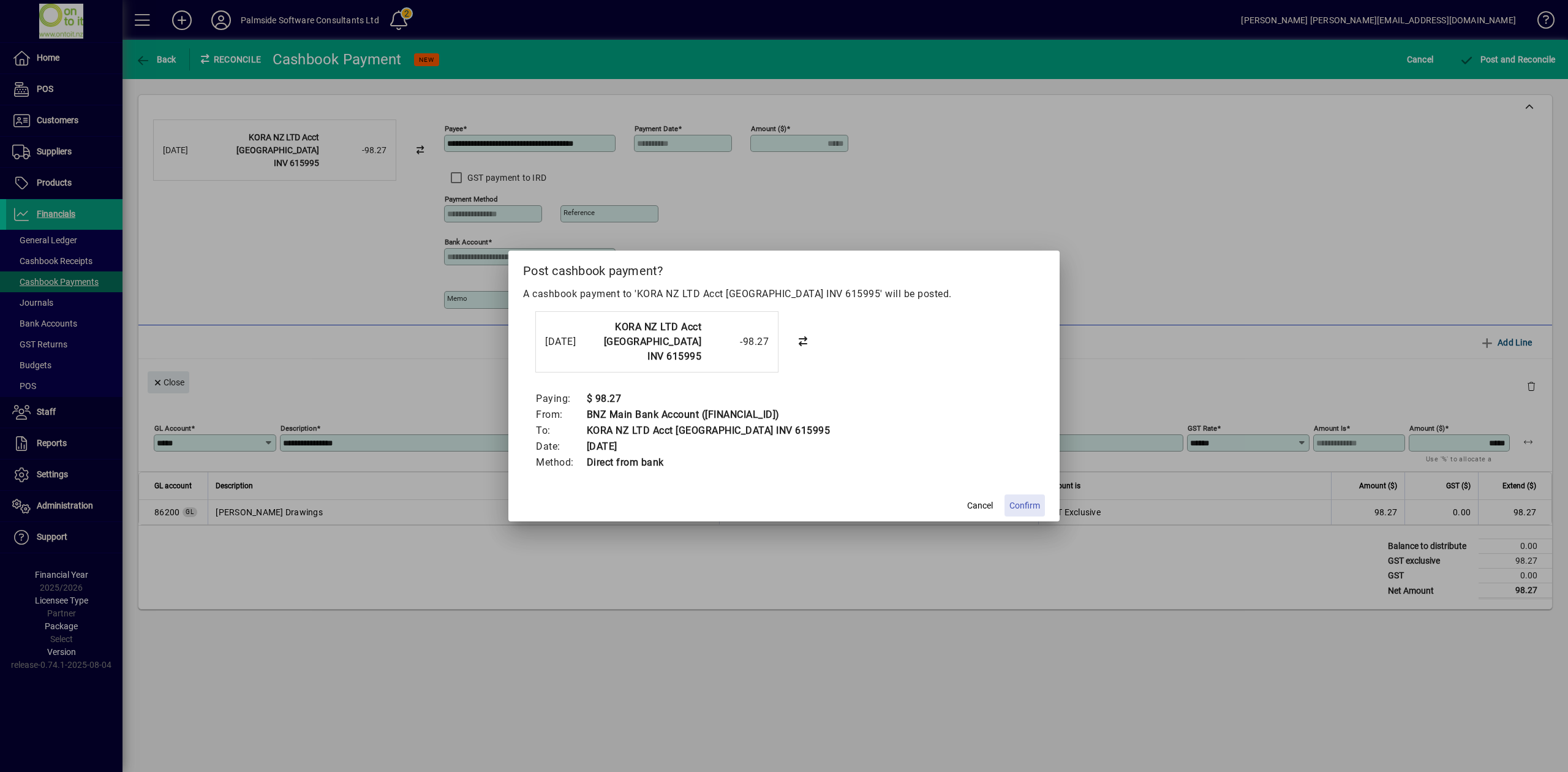
click at [1024, 508] on span "Confirm" at bounding box center [1024, 506] width 31 height 13
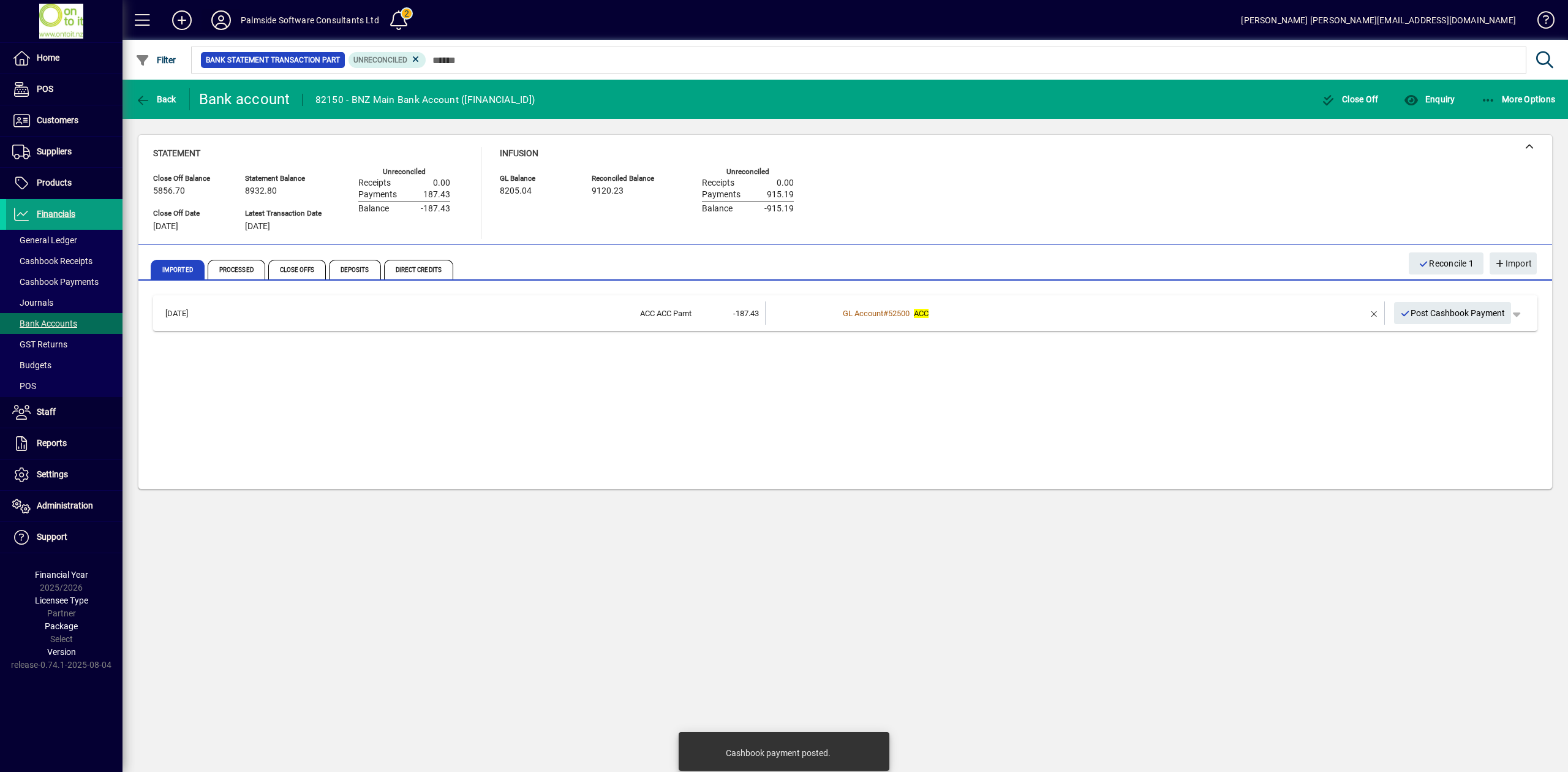
click at [223, 17] on icon at bounding box center [221, 19] width 24 height 19
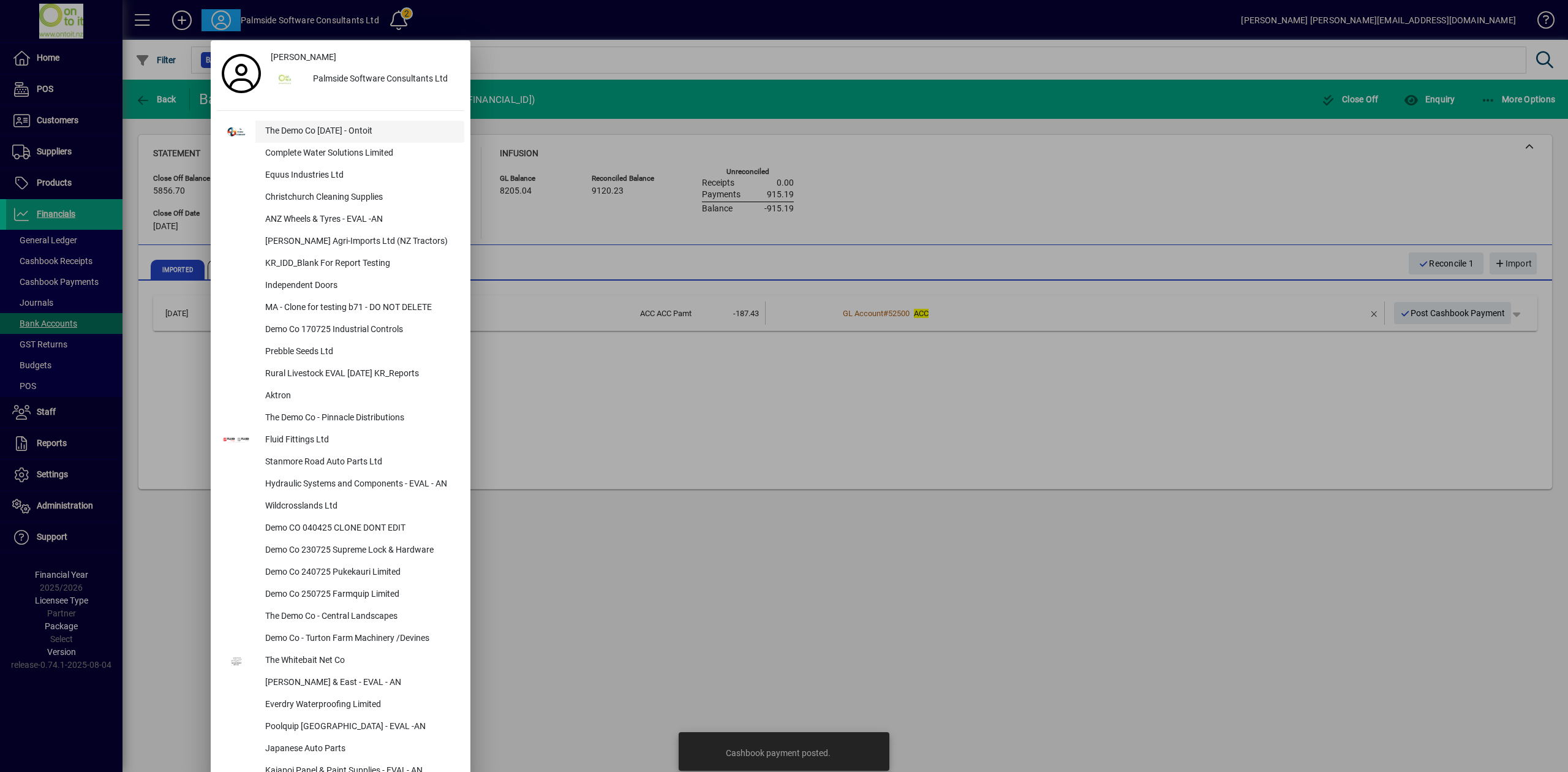
click at [282, 131] on div "The Demo Co [DATE] - Ontoit" at bounding box center [360, 131] width 209 height 22
